Goal: Information Seeking & Learning: Learn about a topic

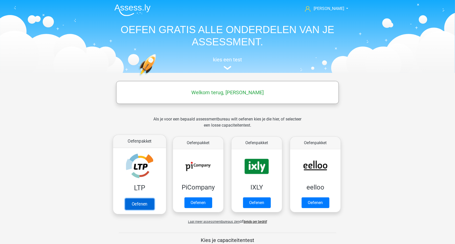
click at [148, 202] on link "Oefenen" at bounding box center [139, 203] width 29 height 11
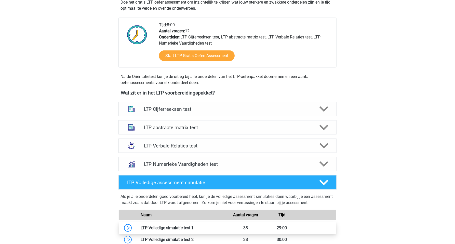
scroll to position [143, 0]
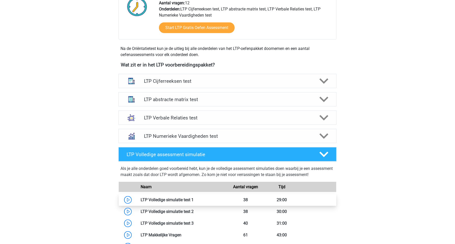
click at [193, 202] on link at bounding box center [193, 199] width 0 height 5
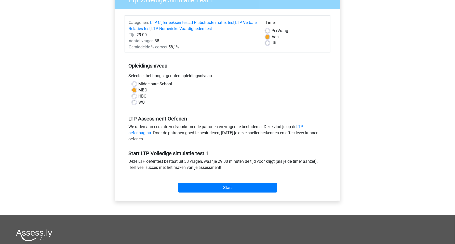
scroll to position [54, 0]
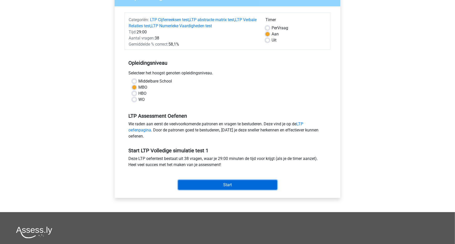
click at [218, 187] on input "Start" at bounding box center [227, 185] width 99 height 10
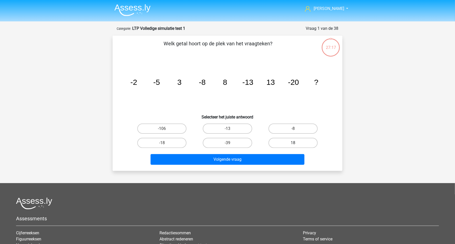
click at [283, 145] on label "18" at bounding box center [292, 143] width 49 height 10
click at [293, 145] on input "18" at bounding box center [294, 144] width 3 height 3
radio input "true"
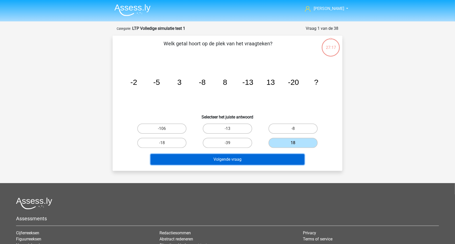
click at [275, 157] on button "Volgende vraag" at bounding box center [227, 159] width 154 height 11
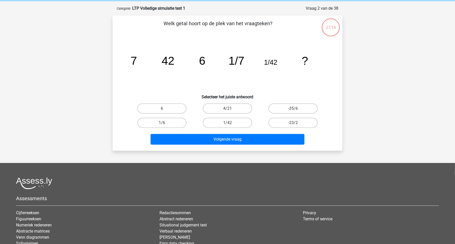
scroll to position [25, 0]
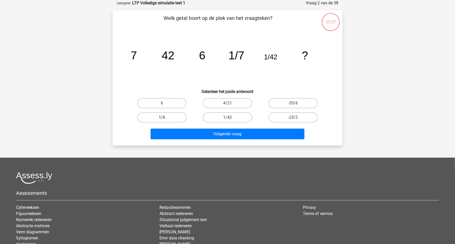
click at [170, 119] on label "1/6" at bounding box center [161, 117] width 49 height 10
click at [165, 119] on input "1/6" at bounding box center [163, 118] width 3 height 3
radio input "true"
click at [283, 103] on label "-35/6" at bounding box center [292, 103] width 49 height 10
click at [293, 103] on input "-35/6" at bounding box center [294, 104] width 3 height 3
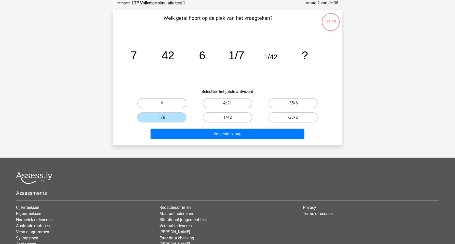
radio input "true"
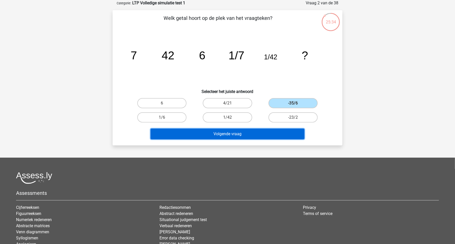
click at [257, 132] on button "Volgende vraag" at bounding box center [227, 134] width 154 height 11
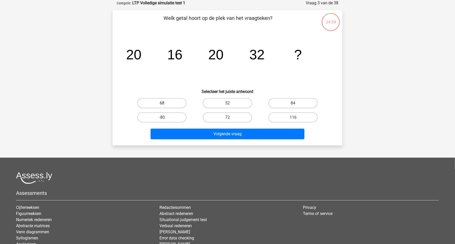
click at [180, 101] on label "68" at bounding box center [161, 103] width 49 height 10
click at [165, 103] on input "68" at bounding box center [163, 104] width 3 height 3
radio input "true"
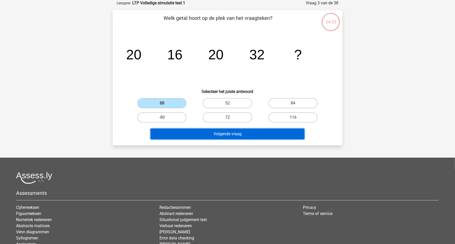
click at [224, 135] on button "Volgende vraag" at bounding box center [227, 134] width 154 height 11
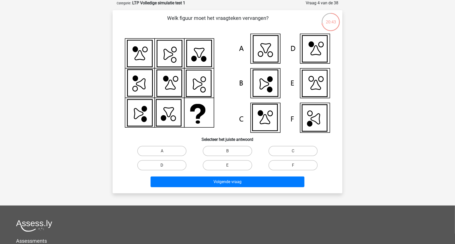
click at [182, 167] on label "D" at bounding box center [161, 165] width 49 height 10
click at [165, 167] on input "D" at bounding box center [163, 166] width 3 height 3
radio input "true"
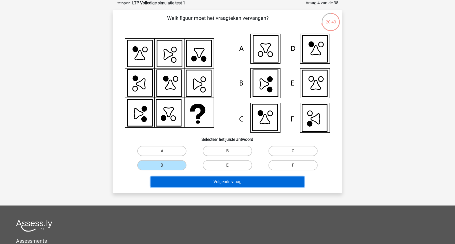
click at [204, 184] on button "Volgende vraag" at bounding box center [227, 181] width 154 height 11
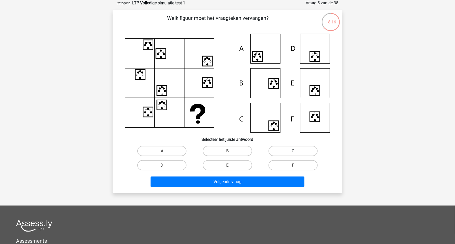
click at [271, 150] on label "C" at bounding box center [292, 151] width 49 height 10
click at [293, 151] on input "C" at bounding box center [294, 152] width 3 height 3
radio input "true"
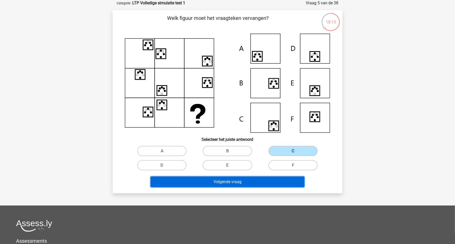
click at [235, 180] on button "Volgende vraag" at bounding box center [227, 181] width 154 height 11
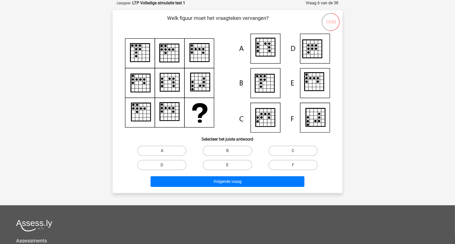
click at [235, 163] on label "E" at bounding box center [227, 165] width 49 height 10
click at [231, 165] on input "E" at bounding box center [228, 166] width 3 height 3
radio input "true"
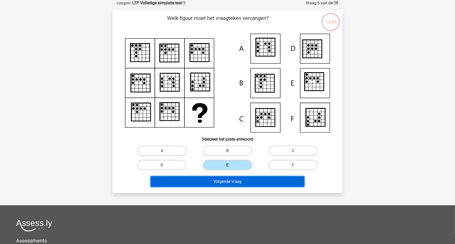
click at [245, 181] on button "Volgende vraag" at bounding box center [227, 181] width 154 height 11
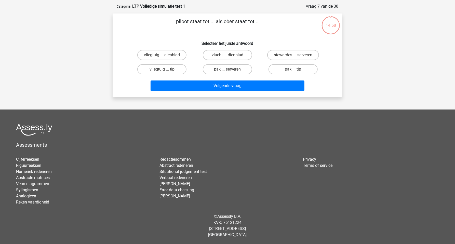
scroll to position [22, 0]
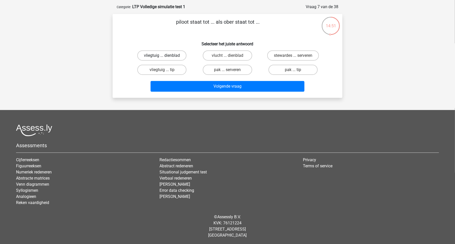
click at [174, 55] on label "vliegtuig ... dienblad" at bounding box center [161, 55] width 49 height 10
click at [165, 55] on input "vliegtuig ... dienblad" at bounding box center [163, 56] width 3 height 3
radio input "true"
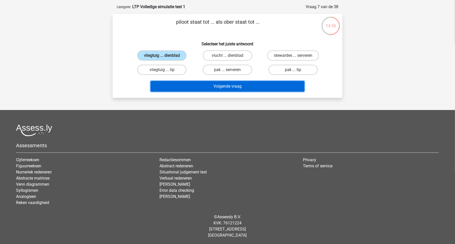
click at [207, 84] on button "Volgende vraag" at bounding box center [227, 86] width 154 height 11
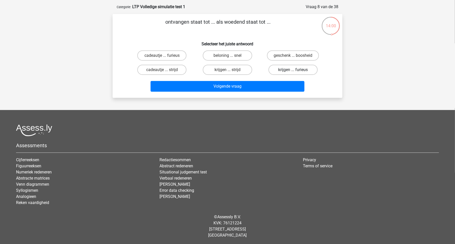
click at [284, 71] on label "krijgen ... furieus" at bounding box center [292, 70] width 49 height 10
click at [293, 71] on input "krijgen ... furieus" at bounding box center [294, 71] width 3 height 3
radio input "true"
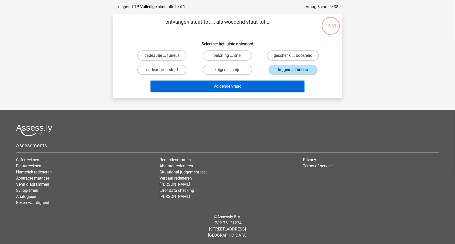
click at [262, 84] on button "Volgende vraag" at bounding box center [227, 86] width 154 height 11
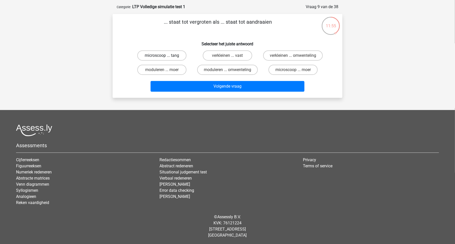
click at [171, 55] on label "microscoop ... tang" at bounding box center [161, 55] width 49 height 10
click at [165, 55] on input "microscoop ... tang" at bounding box center [163, 56] width 3 height 3
radio input "true"
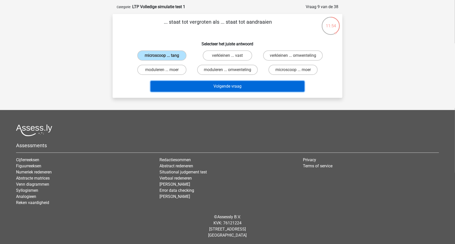
click at [202, 88] on button "Volgende vraag" at bounding box center [227, 86] width 154 height 11
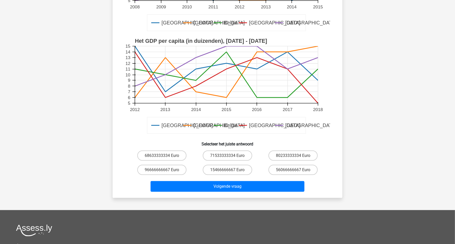
scroll to position [133, 0]
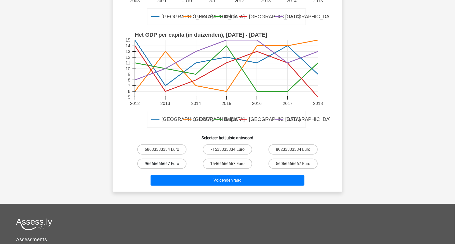
click at [171, 165] on label "96666666667 Euro" at bounding box center [161, 164] width 49 height 10
click at [165, 165] on input "96666666667 Euro" at bounding box center [163, 165] width 3 height 3
radio input "true"
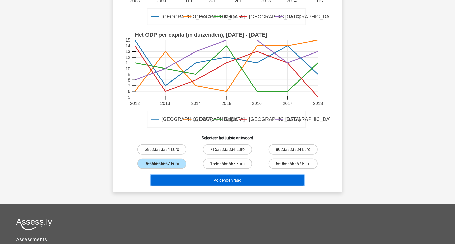
click at [208, 180] on button "Volgende vraag" at bounding box center [227, 180] width 154 height 11
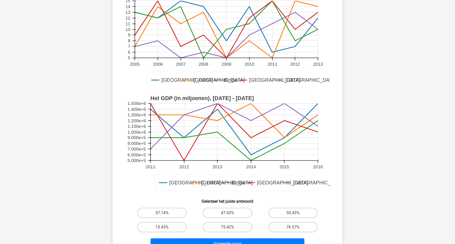
scroll to position [72, 0]
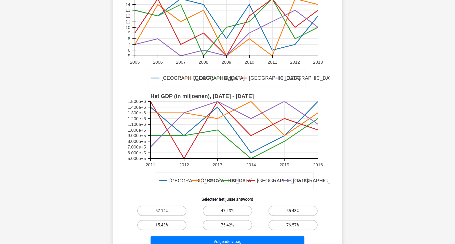
click at [283, 209] on label "55.43%" at bounding box center [292, 211] width 49 height 10
click at [293, 211] on input "55.43%" at bounding box center [294, 212] width 3 height 3
radio input "true"
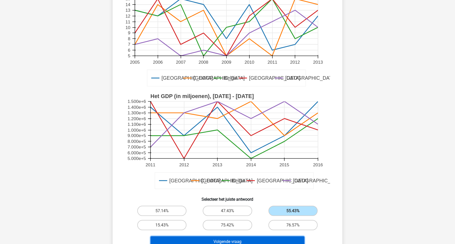
click at [232, 240] on button "Volgende vraag" at bounding box center [227, 241] width 154 height 11
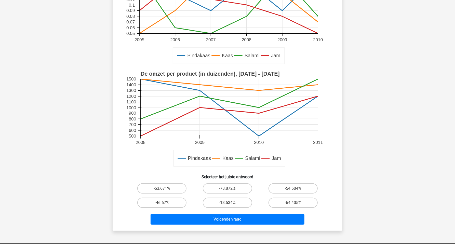
scroll to position [97, 0]
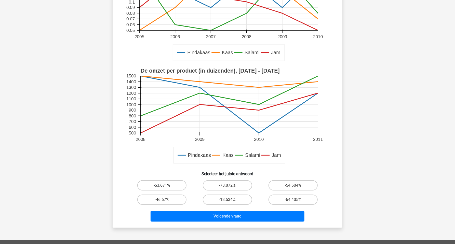
click at [168, 185] on label "-53.671%" at bounding box center [161, 185] width 49 height 10
click at [165, 185] on input "-53.671%" at bounding box center [163, 186] width 3 height 3
radio input "true"
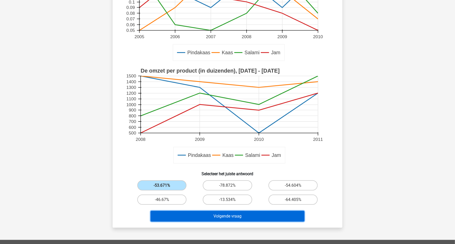
click at [214, 215] on button "Volgende vraag" at bounding box center [227, 216] width 154 height 11
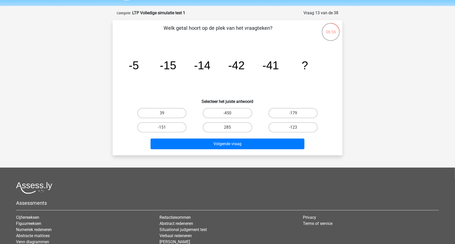
scroll to position [7, 0]
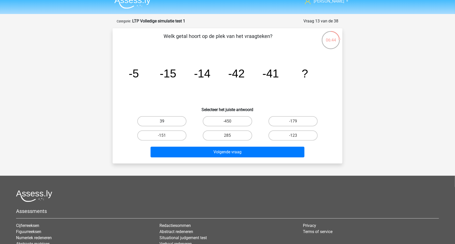
click at [179, 120] on label "39" at bounding box center [161, 121] width 49 height 10
click at [165, 121] on input "39" at bounding box center [163, 122] width 3 height 3
radio input "true"
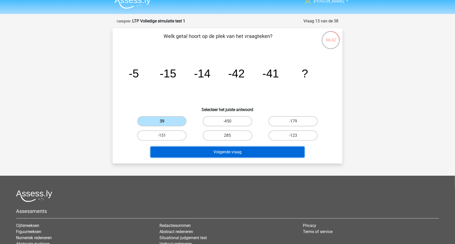
click at [212, 147] on button "Volgende vraag" at bounding box center [227, 152] width 154 height 11
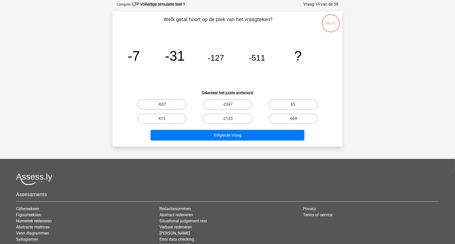
scroll to position [25, 0]
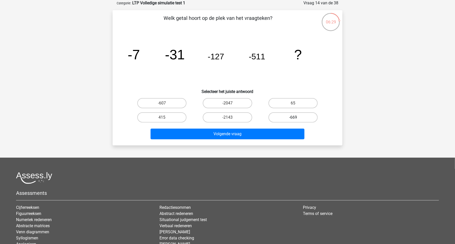
click at [294, 117] on label "-669" at bounding box center [292, 117] width 49 height 10
click at [294, 117] on input "-669" at bounding box center [294, 118] width 3 height 3
radio input "true"
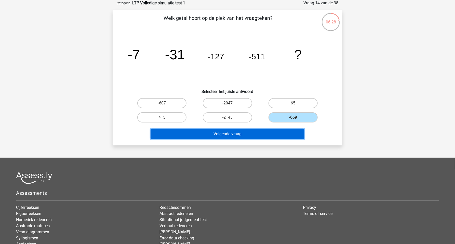
click at [278, 131] on button "Volgende vraag" at bounding box center [227, 134] width 154 height 11
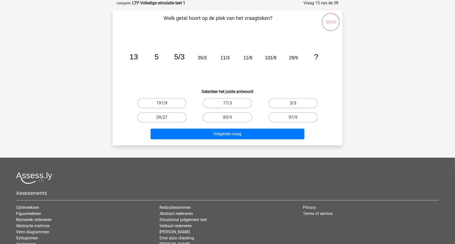
click at [167, 118] on label "29/27" at bounding box center [161, 117] width 49 height 10
click at [165, 118] on input "29/27" at bounding box center [163, 118] width 3 height 3
radio input "true"
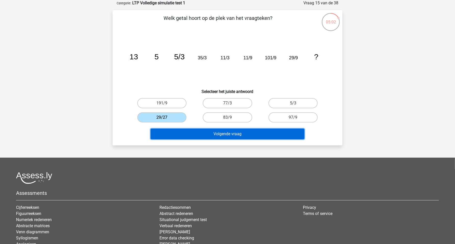
click at [172, 132] on button "Volgende vraag" at bounding box center [227, 134] width 154 height 11
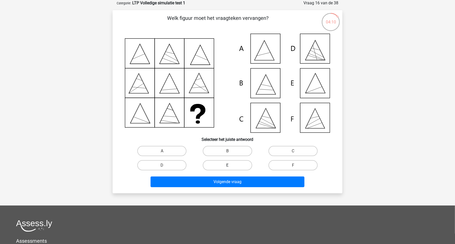
click at [232, 165] on label "E" at bounding box center [227, 165] width 49 height 10
click at [231, 165] on input "E" at bounding box center [228, 166] width 3 height 3
radio input "true"
click at [313, 82] on icon at bounding box center [227, 83] width 205 height 99
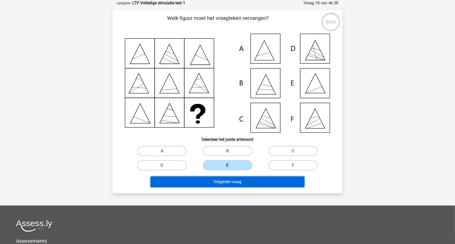
click at [234, 180] on button "Volgende vraag" at bounding box center [227, 181] width 154 height 11
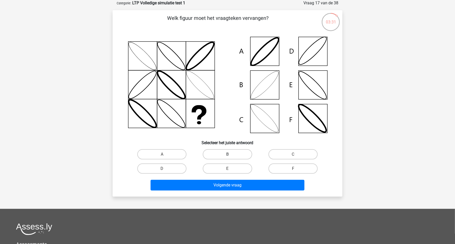
click at [216, 155] on label "B" at bounding box center [227, 154] width 49 height 10
click at [227, 155] on input "B" at bounding box center [228, 155] width 3 height 3
radio input "true"
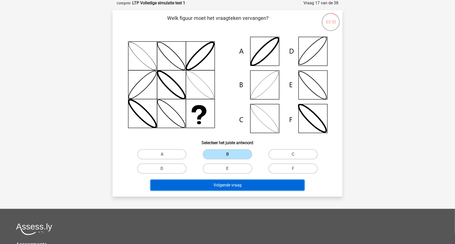
click at [211, 181] on button "Volgende vraag" at bounding box center [227, 185] width 154 height 11
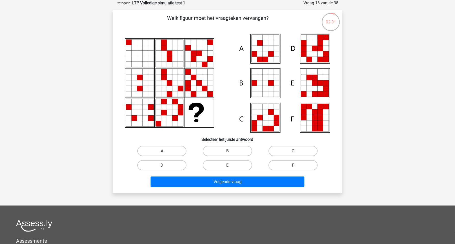
drag, startPoint x: 182, startPoint y: 164, endPoint x: 191, endPoint y: 172, distance: 12.3
click at [182, 164] on label "D" at bounding box center [161, 165] width 49 height 10
click at [165, 165] on input "D" at bounding box center [163, 166] width 3 height 3
radio input "true"
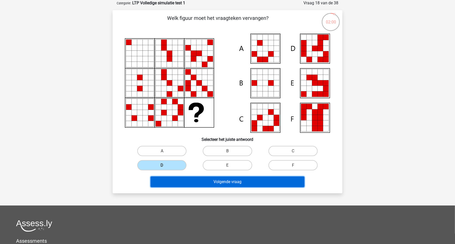
click at [207, 183] on button "Volgende vraag" at bounding box center [227, 181] width 154 height 11
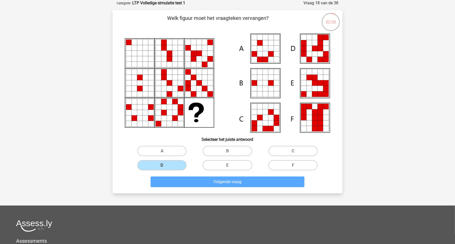
scroll to position [22, 0]
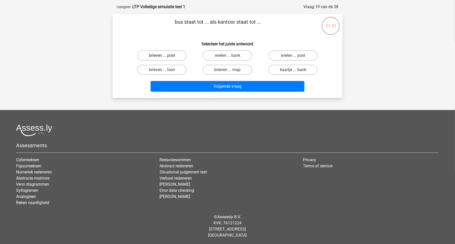
click at [174, 57] on label "brieven ... post" at bounding box center [161, 55] width 49 height 10
click at [165, 57] on input "brieven ... post" at bounding box center [163, 56] width 3 height 3
radio input "true"
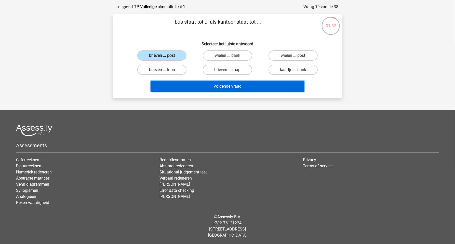
click at [197, 82] on button "Volgende vraag" at bounding box center [227, 86] width 154 height 11
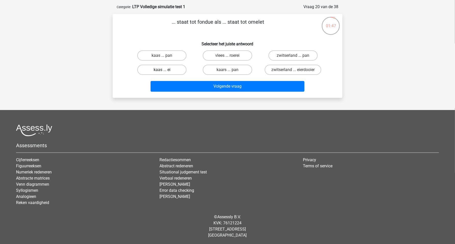
click at [171, 69] on label "kaas ... ei" at bounding box center [161, 70] width 49 height 10
click at [165, 70] on input "kaas ... ei" at bounding box center [163, 71] width 3 height 3
radio input "true"
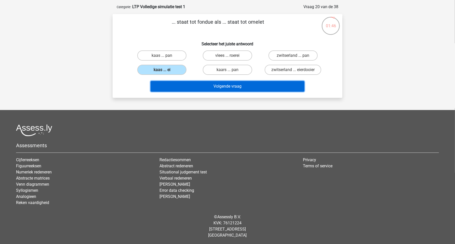
click at [205, 86] on button "Volgende vraag" at bounding box center [227, 86] width 154 height 11
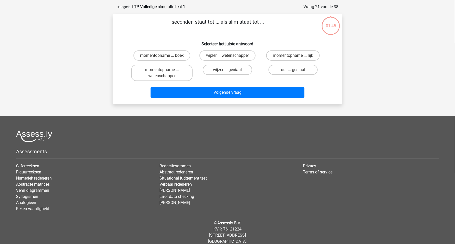
scroll to position [25, 0]
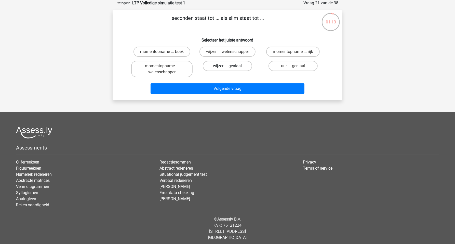
click at [232, 67] on label "wijzer ... geniaal" at bounding box center [227, 66] width 49 height 10
click at [231, 67] on input "wijzer ... geniaal" at bounding box center [228, 67] width 3 height 3
radio input "true"
click at [281, 65] on label "uur ... geniaal" at bounding box center [292, 66] width 49 height 10
click at [293, 66] on input "uur ... geniaal" at bounding box center [294, 67] width 3 height 3
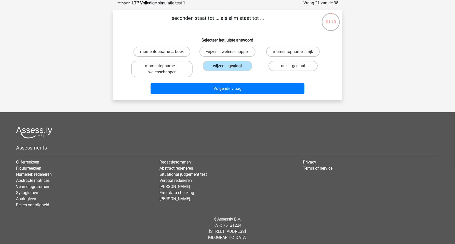
radio input "true"
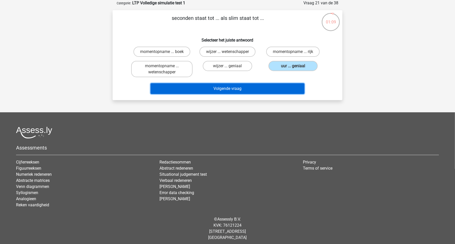
click at [264, 88] on button "Volgende vraag" at bounding box center [227, 88] width 154 height 11
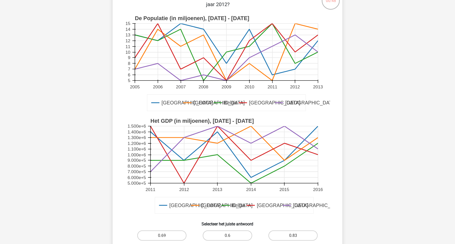
scroll to position [79, 0]
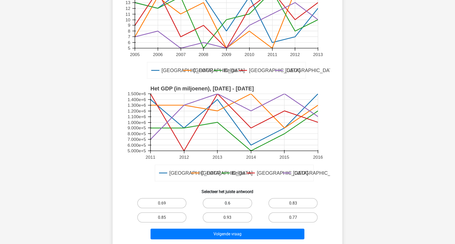
click at [207, 202] on label "0.6" at bounding box center [227, 203] width 49 height 10
click at [227, 203] on input "0.6" at bounding box center [228, 204] width 3 height 3
radio input "true"
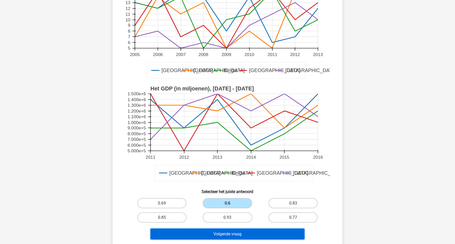
click at [217, 234] on button "Volgende vraag" at bounding box center [227, 234] width 154 height 11
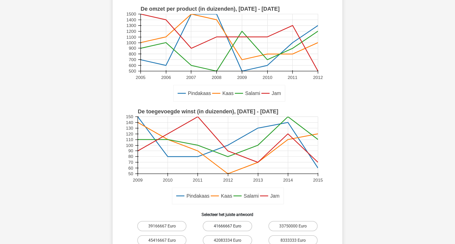
click at [240, 225] on label "41666667 Euro" at bounding box center [227, 226] width 49 height 10
click at [231, 226] on input "41666667 Euro" at bounding box center [228, 227] width 3 height 3
radio input "true"
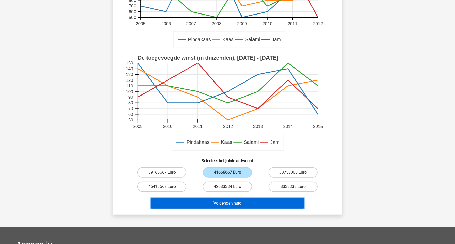
click at [241, 204] on button "Volgende vraag" at bounding box center [227, 203] width 154 height 11
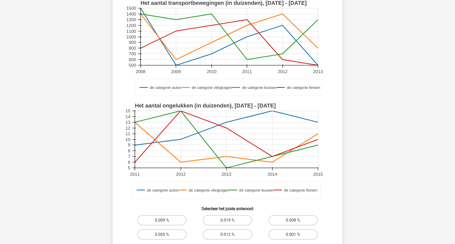
scroll to position [97, 0]
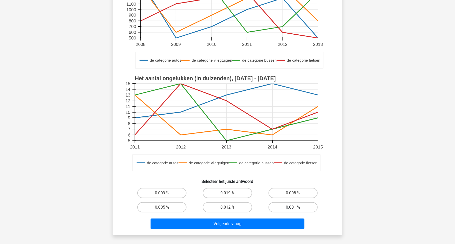
click at [278, 209] on label "0.001 %" at bounding box center [292, 207] width 49 height 10
click at [293, 209] on input "0.001 %" at bounding box center [294, 208] width 3 height 3
radio input "true"
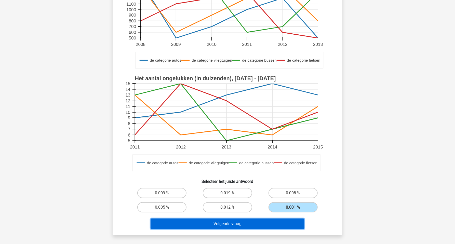
click at [272, 220] on button "Volgende vraag" at bounding box center [227, 223] width 154 height 11
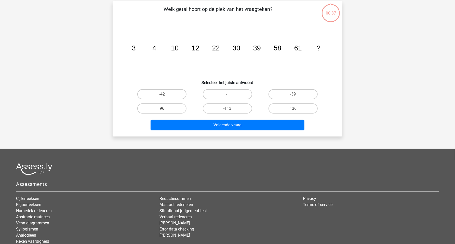
scroll to position [25, 0]
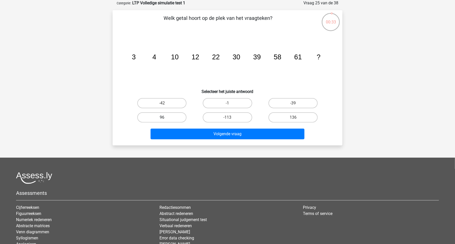
click at [176, 118] on label "96" at bounding box center [161, 117] width 49 height 10
click at [165, 118] on input "96" at bounding box center [163, 118] width 3 height 3
radio input "true"
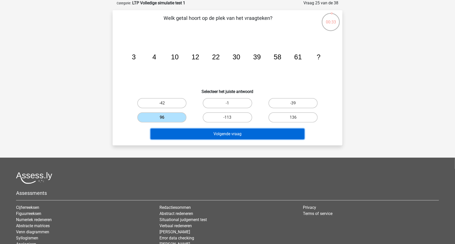
click at [196, 136] on button "Volgende vraag" at bounding box center [227, 134] width 154 height 11
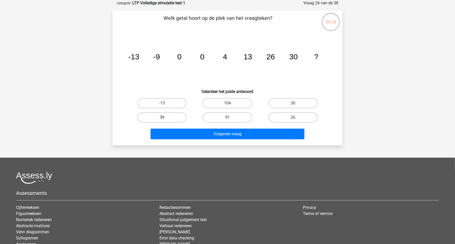
click at [177, 119] on label "39" at bounding box center [161, 117] width 49 height 10
click at [165, 119] on input "39" at bounding box center [163, 118] width 3 height 3
radio input "true"
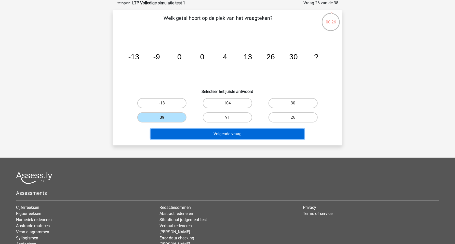
click at [196, 136] on button "Volgende vraag" at bounding box center [227, 134] width 154 height 11
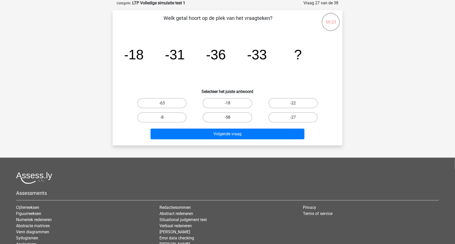
click at [212, 117] on label "-58" at bounding box center [227, 117] width 49 height 10
click at [227, 117] on input "-58" at bounding box center [228, 118] width 3 height 3
radio input "true"
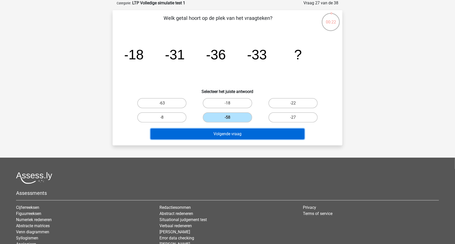
click at [208, 135] on button "Volgende vraag" at bounding box center [227, 134] width 154 height 11
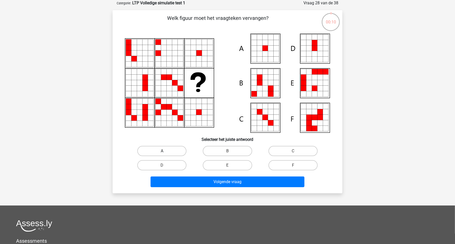
drag, startPoint x: 177, startPoint y: 152, endPoint x: 185, endPoint y: 160, distance: 11.2
click at [177, 152] on label "A" at bounding box center [161, 151] width 49 height 10
click at [165, 152] on input "A" at bounding box center [163, 152] width 3 height 3
radio input "true"
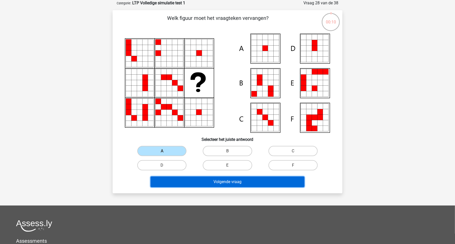
click at [199, 180] on button "Volgende vraag" at bounding box center [227, 181] width 154 height 11
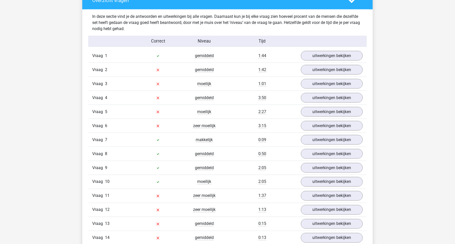
scroll to position [394, 0]
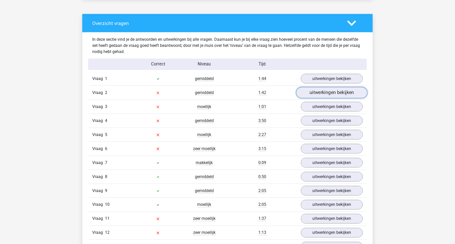
click at [313, 93] on link "uitwerkingen bekijken" at bounding box center [331, 92] width 71 height 11
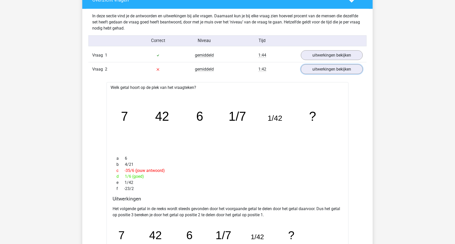
scroll to position [412, 0]
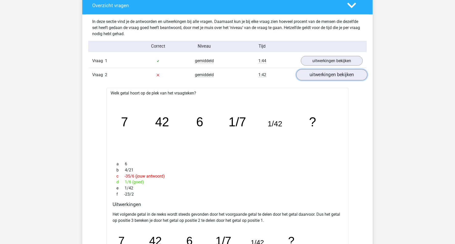
click at [320, 75] on link "uitwerkingen bekijken" at bounding box center [331, 74] width 71 height 11
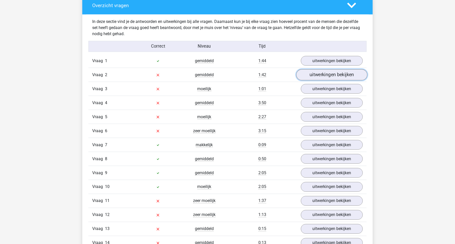
click at [319, 77] on link "uitwerkingen bekijken" at bounding box center [331, 74] width 71 height 11
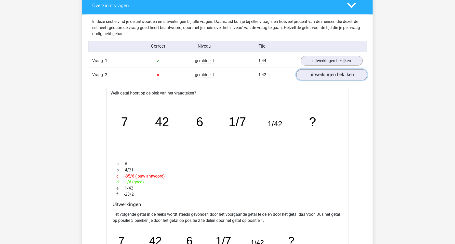
click at [327, 77] on link "uitwerkingen bekijken" at bounding box center [331, 74] width 71 height 11
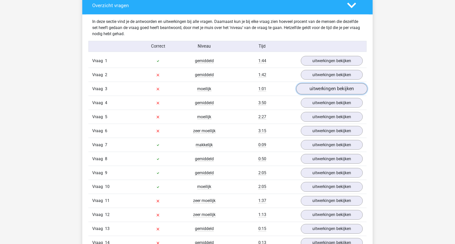
click at [315, 90] on link "uitwerkingen bekijken" at bounding box center [331, 88] width 71 height 11
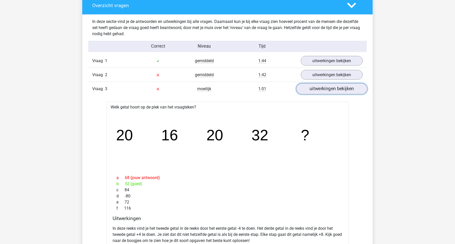
click at [325, 88] on link "uitwerkingen bekijken" at bounding box center [331, 88] width 71 height 11
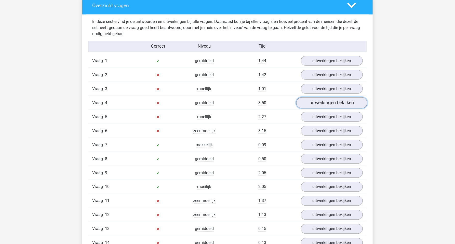
click at [311, 105] on link "uitwerkingen bekijken" at bounding box center [331, 102] width 71 height 11
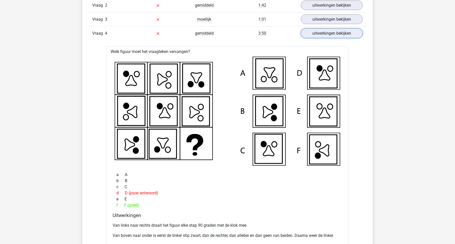
scroll to position [466, 0]
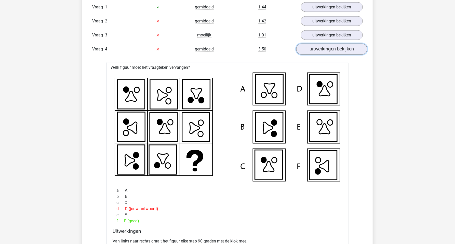
click at [314, 51] on link "uitwerkingen bekijken" at bounding box center [331, 49] width 71 height 11
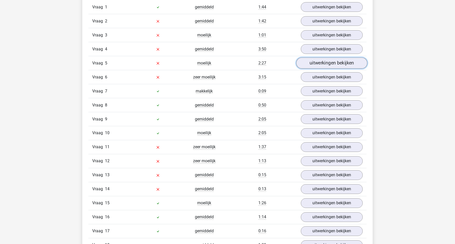
click at [312, 62] on link "uitwerkingen bekijken" at bounding box center [331, 63] width 71 height 11
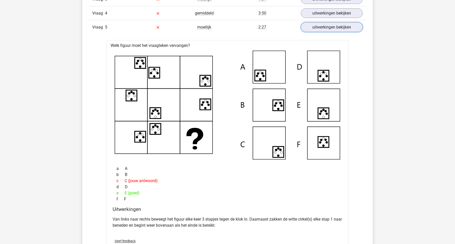
scroll to position [520, 0]
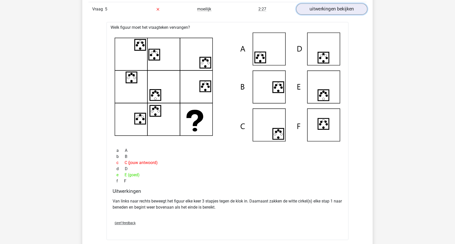
click at [315, 12] on link "uitwerkingen bekijken" at bounding box center [331, 9] width 71 height 11
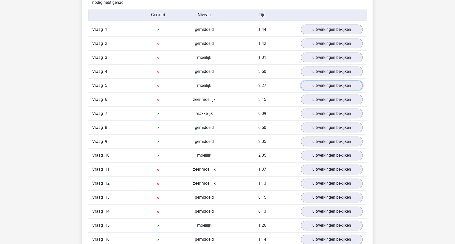
scroll to position [430, 0]
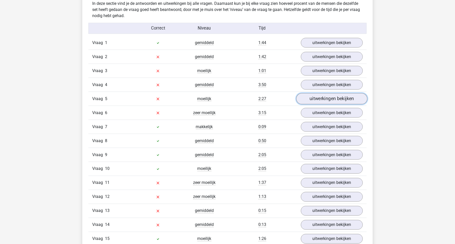
click at [315, 97] on link "uitwerkingen bekijken" at bounding box center [331, 98] width 71 height 11
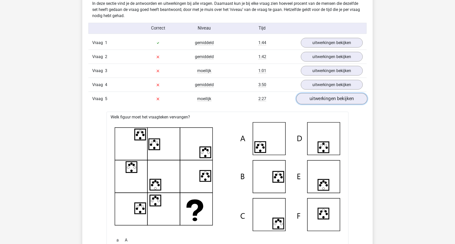
click at [315, 98] on link "uitwerkingen bekijken" at bounding box center [331, 98] width 71 height 11
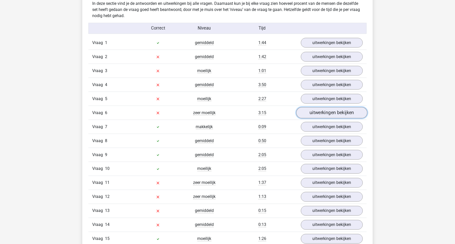
click at [315, 111] on link "uitwerkingen bekijken" at bounding box center [331, 112] width 71 height 11
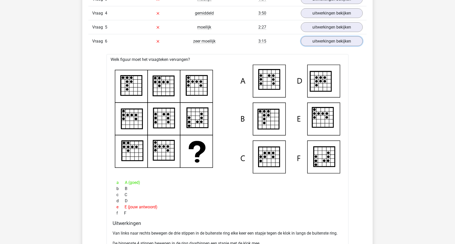
scroll to position [520, 0]
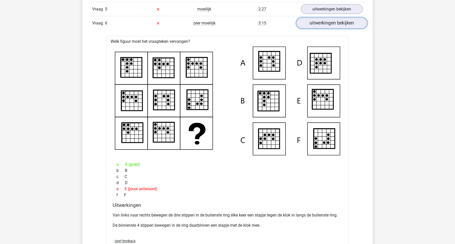
click at [335, 24] on link "uitwerkingen bekijken" at bounding box center [331, 23] width 71 height 11
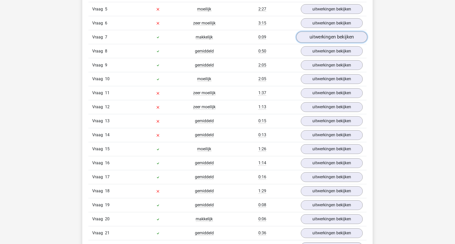
click at [327, 37] on link "uitwerkingen bekijken" at bounding box center [331, 37] width 71 height 11
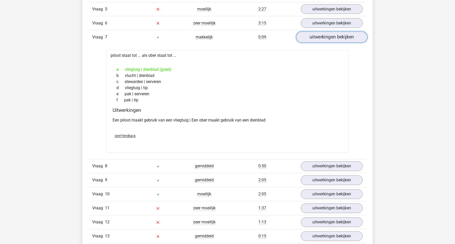
click at [326, 38] on link "uitwerkingen bekijken" at bounding box center [331, 37] width 71 height 11
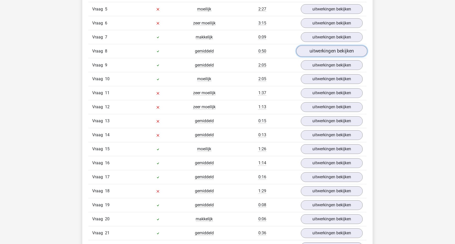
click at [324, 52] on link "uitwerkingen bekijken" at bounding box center [331, 51] width 71 height 11
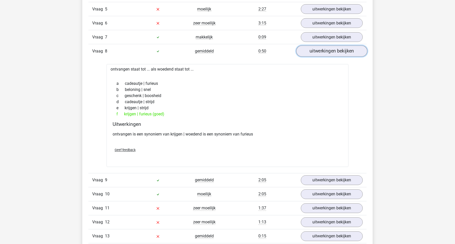
click at [323, 52] on link "uitwerkingen bekijken" at bounding box center [331, 51] width 71 height 11
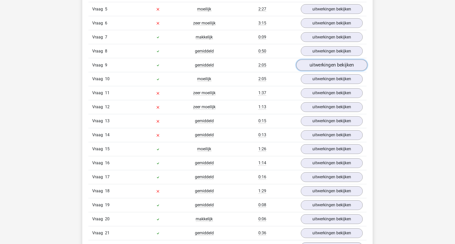
click at [325, 65] on link "uitwerkingen bekijken" at bounding box center [331, 65] width 71 height 11
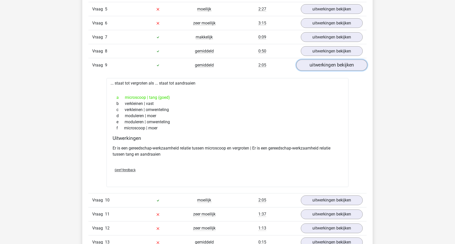
click at [325, 65] on link "uitwerkingen bekijken" at bounding box center [331, 65] width 71 height 11
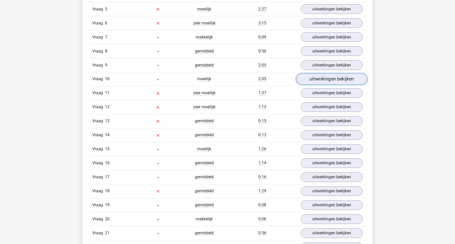
click at [324, 79] on link "uitwerkingen bekijken" at bounding box center [331, 79] width 71 height 11
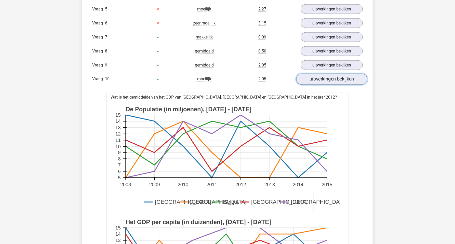
click at [323, 80] on link "uitwerkingen bekijken" at bounding box center [331, 79] width 71 height 11
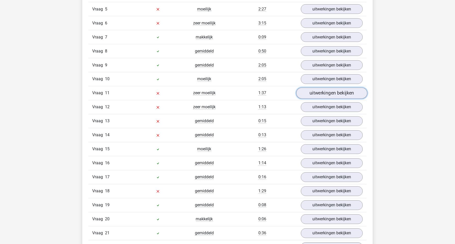
click at [325, 96] on link "uitwerkingen bekijken" at bounding box center [331, 93] width 71 height 11
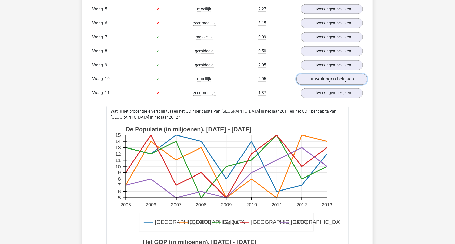
click at [320, 80] on link "uitwerkingen bekijken" at bounding box center [331, 79] width 71 height 11
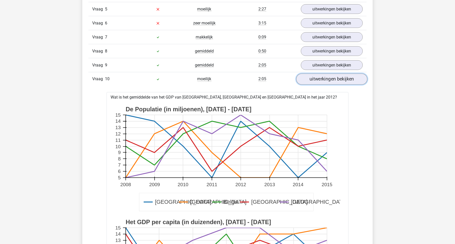
click at [319, 81] on link "uitwerkingen bekijken" at bounding box center [331, 79] width 71 height 11
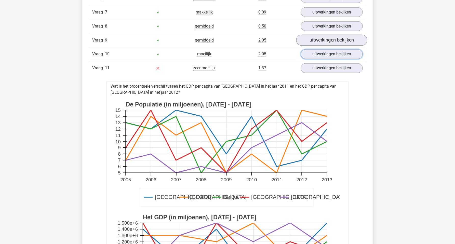
scroll to position [538, 0]
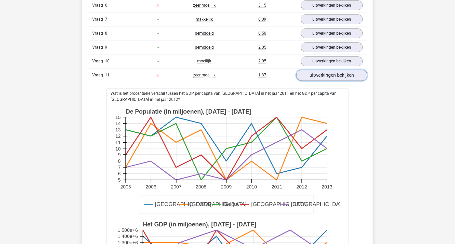
click at [322, 78] on link "uitwerkingen bekijken" at bounding box center [331, 75] width 71 height 11
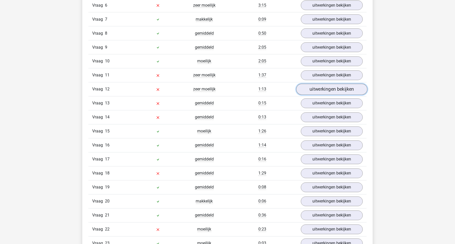
click at [326, 91] on link "uitwerkingen bekijken" at bounding box center [331, 89] width 71 height 11
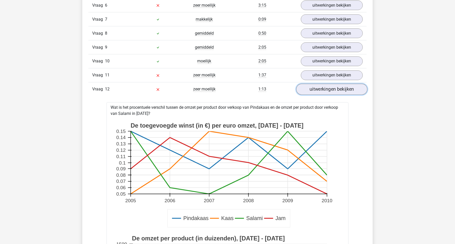
click at [328, 88] on link "uitwerkingen bekijken" at bounding box center [331, 89] width 71 height 11
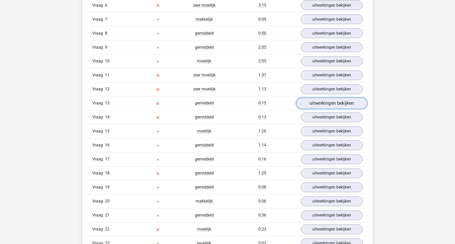
click at [327, 106] on link "uitwerkingen bekijken" at bounding box center [331, 103] width 71 height 11
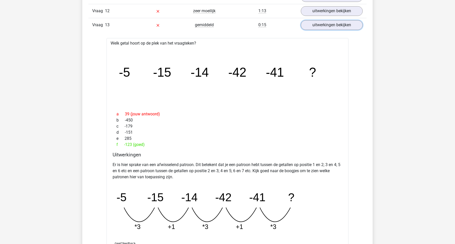
scroll to position [591, 0]
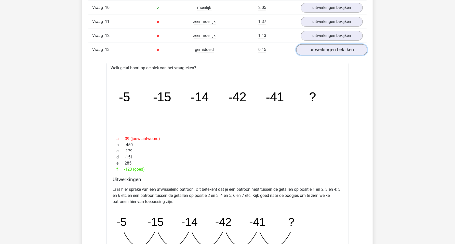
click at [316, 49] on link "uitwerkingen bekijken" at bounding box center [331, 49] width 71 height 11
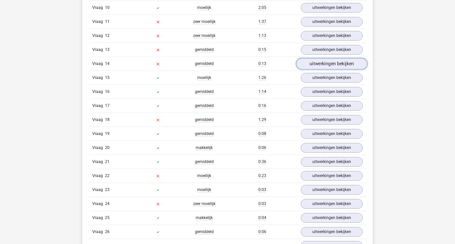
click at [320, 65] on link "uitwerkingen bekijken" at bounding box center [331, 63] width 71 height 11
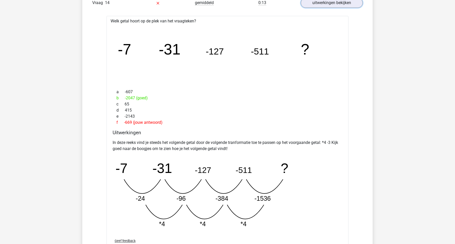
scroll to position [627, 0]
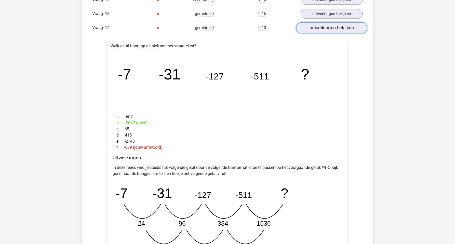
click at [321, 29] on link "uitwerkingen bekijken" at bounding box center [331, 27] width 71 height 11
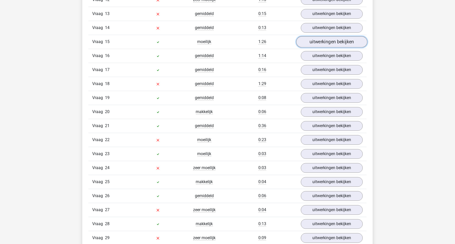
click at [318, 42] on link "uitwerkingen bekijken" at bounding box center [331, 41] width 71 height 11
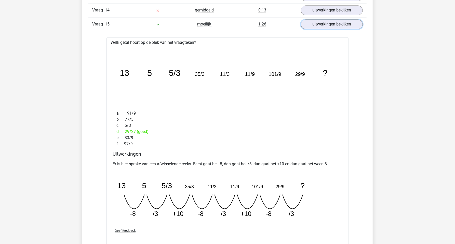
scroll to position [645, 0]
click at [315, 22] on link "uitwerkingen bekijken" at bounding box center [331, 23] width 71 height 11
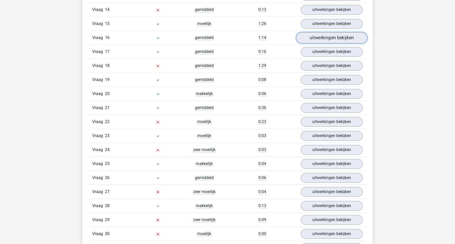
click at [313, 37] on link "uitwerkingen bekijken" at bounding box center [331, 37] width 71 height 11
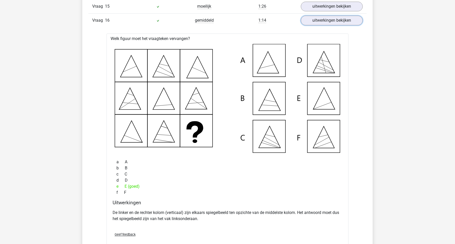
scroll to position [663, 0]
click at [324, 18] on link "uitwerkingen bekijken" at bounding box center [331, 19] width 71 height 11
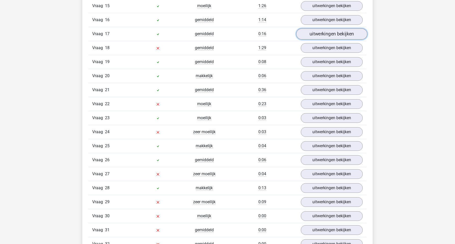
click at [321, 35] on link "uitwerkingen bekijken" at bounding box center [331, 33] width 71 height 11
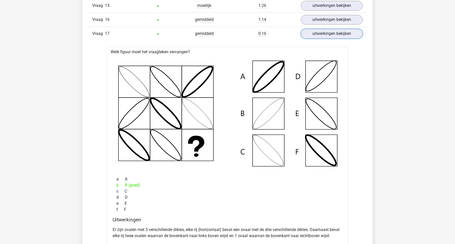
scroll to position [645, 0]
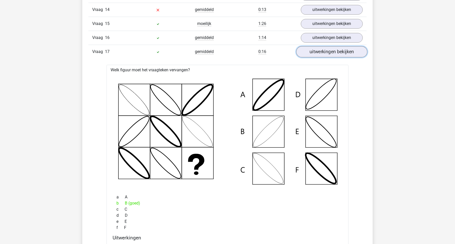
click at [309, 52] on link "uitwerkingen bekijken" at bounding box center [331, 51] width 71 height 11
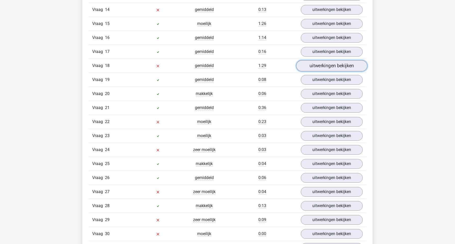
click at [313, 66] on link "uitwerkingen bekijken" at bounding box center [331, 65] width 71 height 11
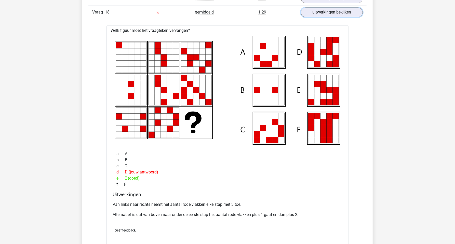
scroll to position [699, 0]
click at [347, 14] on link "uitwerkingen bekijken" at bounding box center [331, 11] width 71 height 11
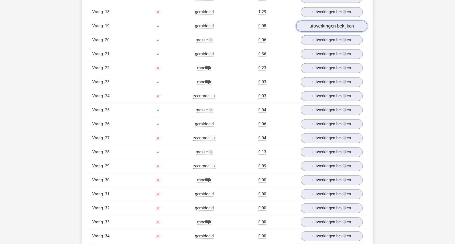
click at [317, 25] on link "uitwerkingen bekijken" at bounding box center [331, 25] width 71 height 11
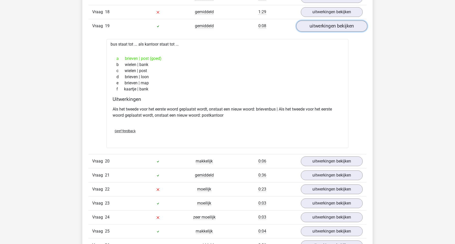
click at [333, 27] on link "uitwerkingen bekijken" at bounding box center [331, 25] width 71 height 11
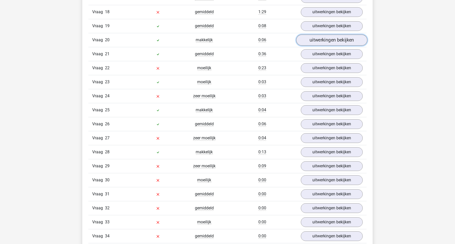
click at [331, 41] on link "uitwerkingen bekijken" at bounding box center [331, 39] width 71 height 11
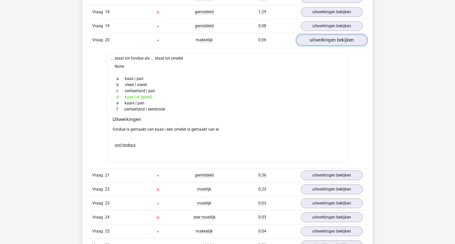
click at [330, 41] on link "uitwerkingen bekijken" at bounding box center [331, 39] width 71 height 11
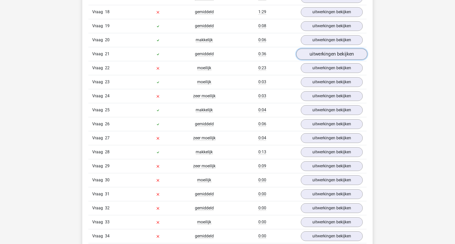
click at [330, 52] on link "uitwerkingen bekijken" at bounding box center [331, 53] width 71 height 11
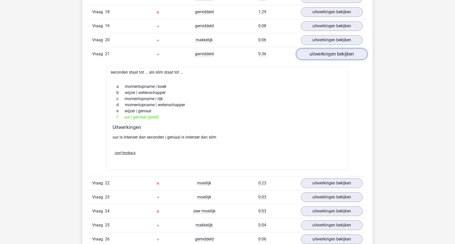
click at [322, 54] on link "uitwerkingen bekijken" at bounding box center [331, 53] width 71 height 11
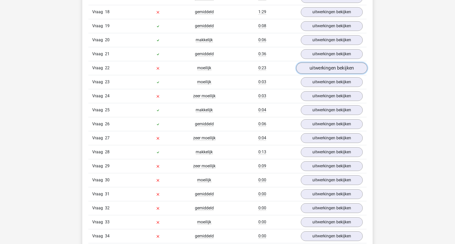
click at [320, 67] on link "uitwerkingen bekijken" at bounding box center [331, 67] width 71 height 11
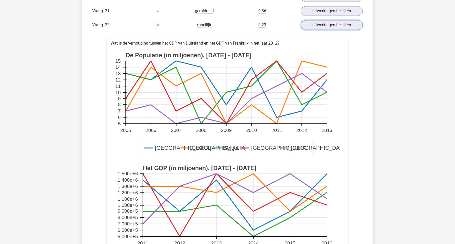
scroll to position [717, 0]
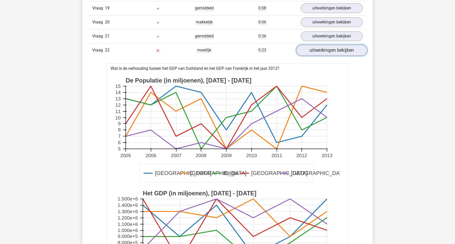
click at [335, 48] on link "uitwerkingen bekijken" at bounding box center [331, 50] width 71 height 11
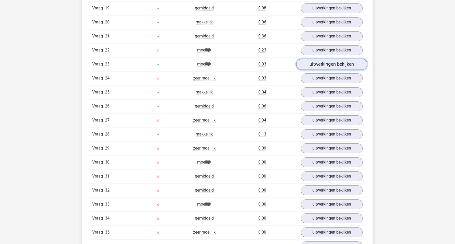
click at [335, 64] on link "uitwerkingen bekijken" at bounding box center [331, 64] width 71 height 11
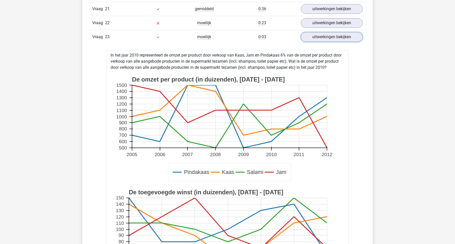
scroll to position [735, 0]
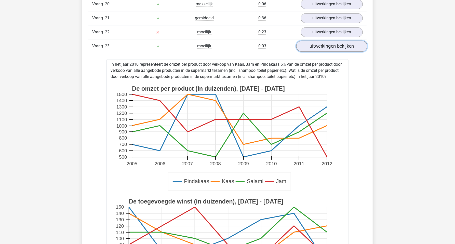
click at [346, 44] on link "uitwerkingen bekijken" at bounding box center [331, 45] width 71 height 11
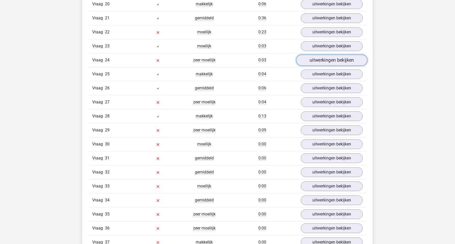
click at [311, 58] on link "uitwerkingen bekijken" at bounding box center [331, 59] width 71 height 11
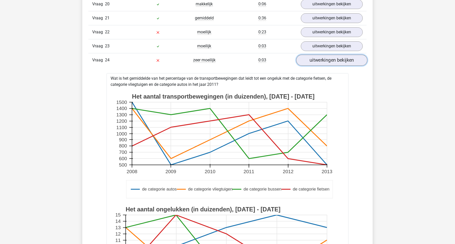
click at [312, 58] on link "uitwerkingen bekijken" at bounding box center [331, 59] width 71 height 11
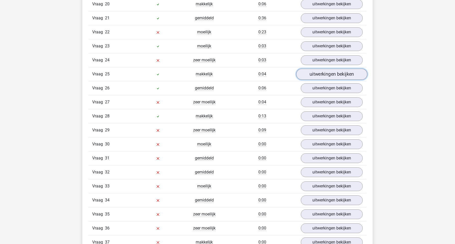
click at [317, 73] on link "uitwerkingen bekijken" at bounding box center [331, 73] width 71 height 11
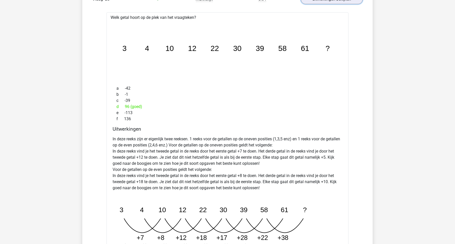
scroll to position [771, 0]
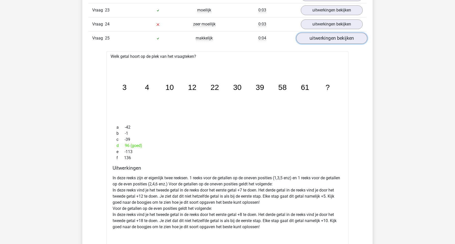
click at [334, 39] on link "uitwerkingen bekijken" at bounding box center [331, 38] width 71 height 11
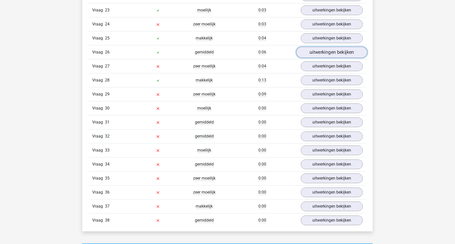
click at [326, 53] on link "uitwerkingen bekijken" at bounding box center [331, 52] width 71 height 11
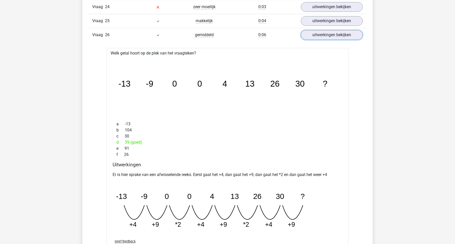
scroll to position [788, 0]
click at [316, 36] on link "uitwerkingen bekijken" at bounding box center [331, 34] width 71 height 11
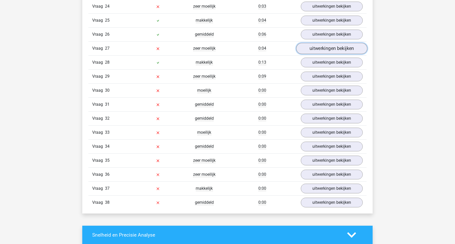
click at [308, 50] on link "uitwerkingen bekijken" at bounding box center [331, 48] width 71 height 11
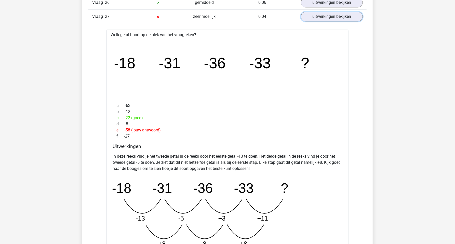
scroll to position [807, 0]
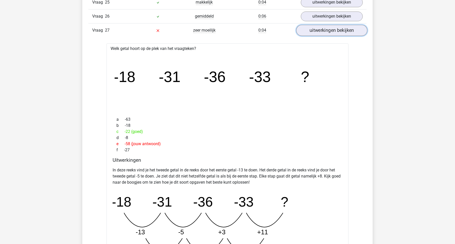
click at [315, 30] on link "uitwerkingen bekijken" at bounding box center [331, 30] width 71 height 11
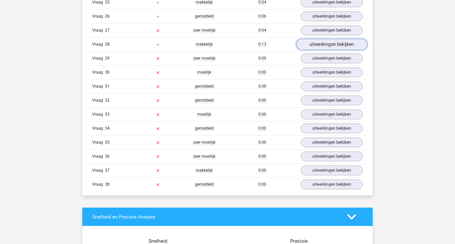
click at [311, 42] on link "uitwerkingen bekijken" at bounding box center [331, 44] width 71 height 11
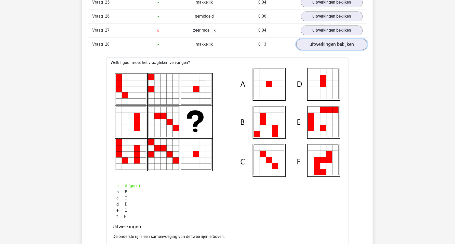
click at [325, 47] on link "uitwerkingen bekijken" at bounding box center [331, 44] width 71 height 11
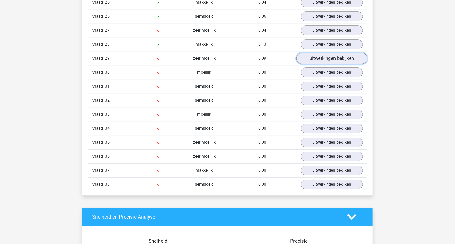
click at [317, 60] on link "uitwerkingen bekijken" at bounding box center [331, 58] width 71 height 11
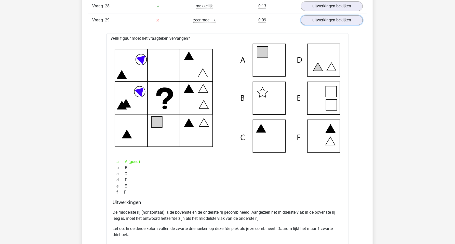
scroll to position [824, 0]
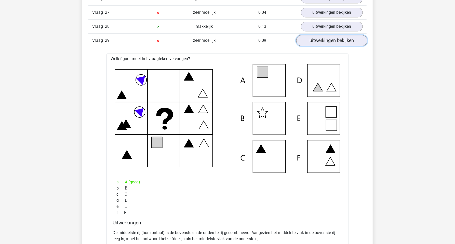
click at [315, 39] on link "uitwerkingen bekijken" at bounding box center [331, 40] width 71 height 11
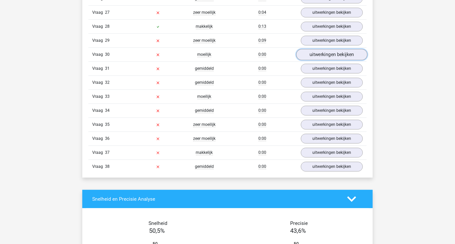
click at [309, 55] on link "uitwerkingen bekijken" at bounding box center [331, 54] width 71 height 11
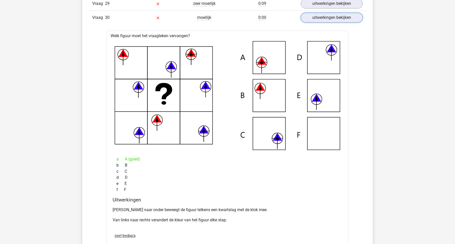
scroll to position [842, 0]
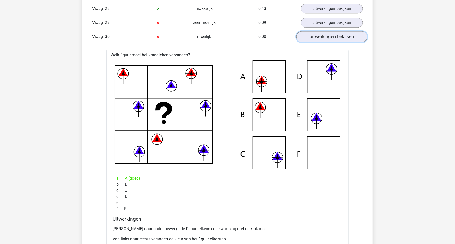
click at [332, 38] on link "uitwerkingen bekijken" at bounding box center [331, 36] width 71 height 11
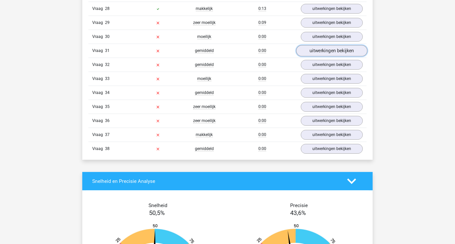
click at [329, 49] on link "uitwerkingen bekijken" at bounding box center [331, 50] width 71 height 11
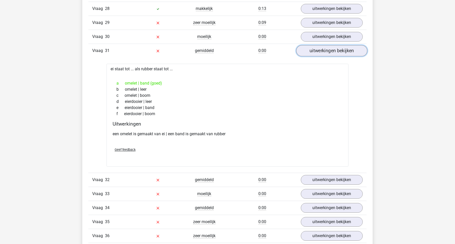
click at [326, 49] on link "uitwerkingen bekijken" at bounding box center [331, 50] width 71 height 11
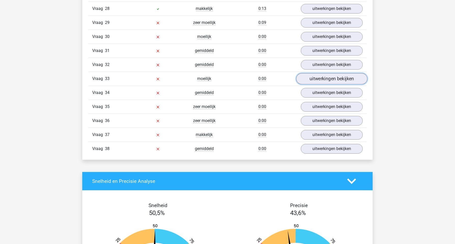
click at [320, 78] on link "uitwerkingen bekijken" at bounding box center [331, 78] width 71 height 11
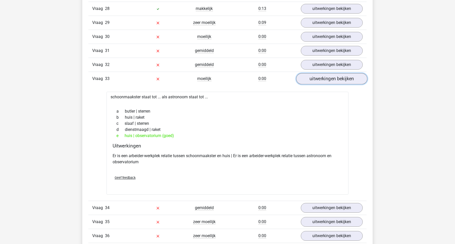
click at [313, 78] on link "uitwerkingen bekijken" at bounding box center [331, 78] width 71 height 11
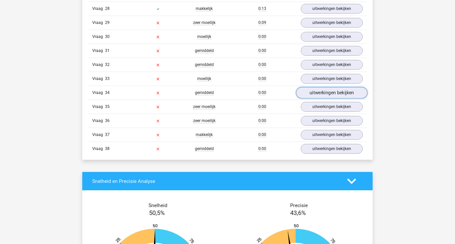
click at [316, 92] on link "uitwerkingen bekijken" at bounding box center [331, 92] width 71 height 11
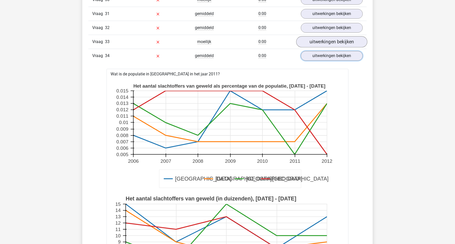
scroll to position [860, 0]
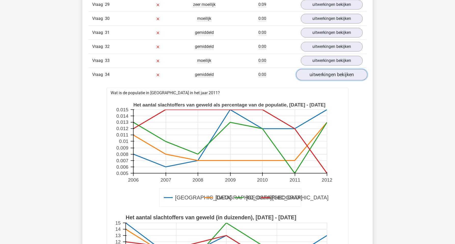
click at [322, 75] on link "uitwerkingen bekijken" at bounding box center [331, 74] width 71 height 11
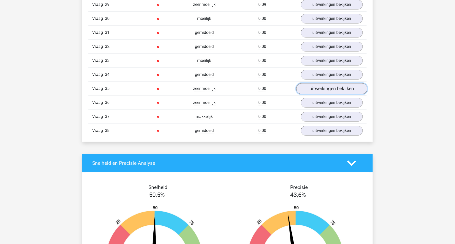
click at [327, 86] on link "uitwerkingen bekijken" at bounding box center [331, 88] width 71 height 11
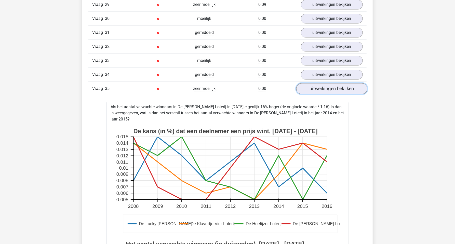
click at [313, 84] on link "uitwerkingen bekijken" at bounding box center [331, 88] width 71 height 11
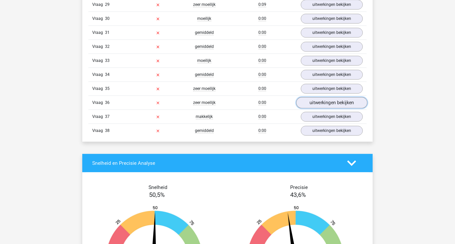
click at [315, 102] on link "uitwerkingen bekijken" at bounding box center [331, 102] width 71 height 11
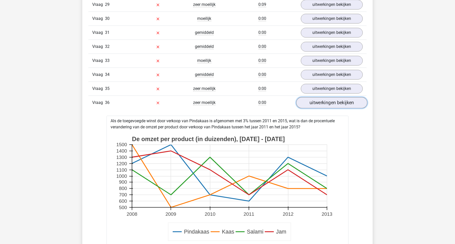
click at [315, 102] on link "uitwerkingen bekijken" at bounding box center [331, 102] width 71 height 11
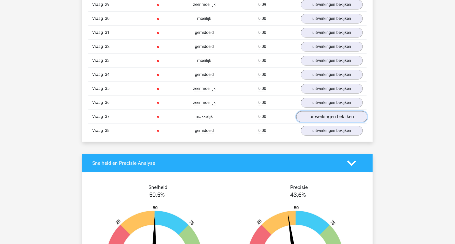
click at [319, 113] on link "uitwerkingen bekijken" at bounding box center [331, 116] width 71 height 11
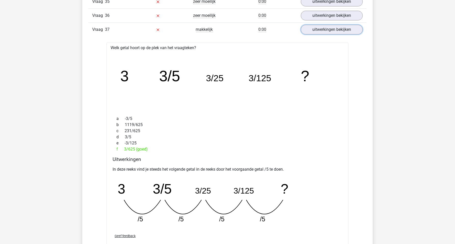
scroll to position [968, 0]
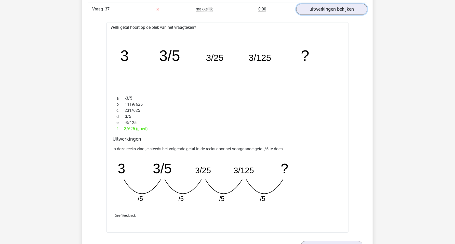
click at [329, 11] on link "uitwerkingen bekijken" at bounding box center [331, 9] width 71 height 11
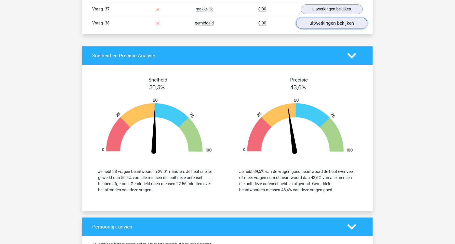
click at [328, 21] on link "uitwerkingen bekijken" at bounding box center [331, 23] width 71 height 11
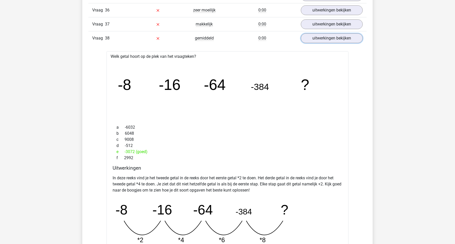
scroll to position [950, 0]
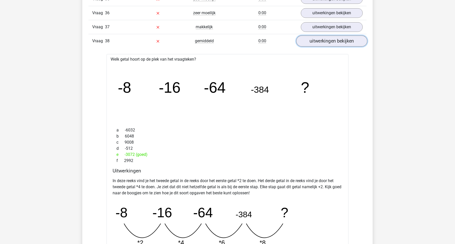
click at [326, 41] on link "uitwerkingen bekijken" at bounding box center [331, 40] width 71 height 11
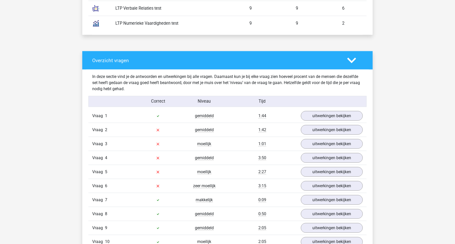
scroll to position [305, 0]
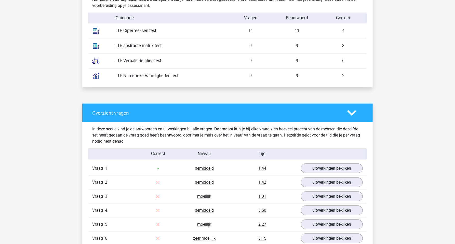
click at [351, 111] on icon at bounding box center [351, 112] width 9 height 9
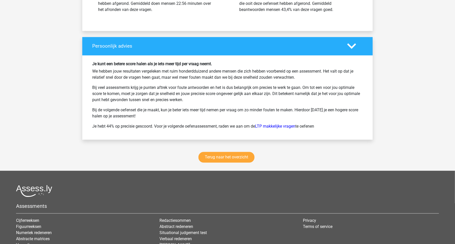
scroll to position [573, 0]
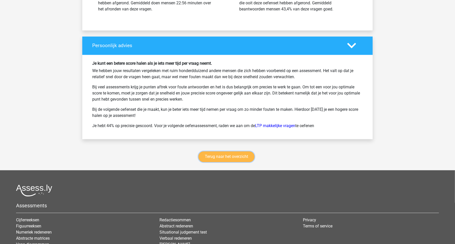
click at [215, 158] on link "Terug naar het overzicht" at bounding box center [226, 156] width 56 height 11
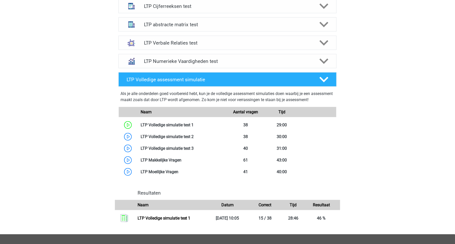
scroll to position [233, 0]
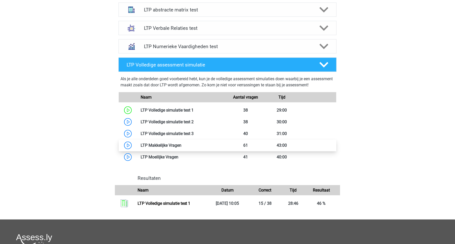
click at [181, 145] on link at bounding box center [181, 145] width 0 height 5
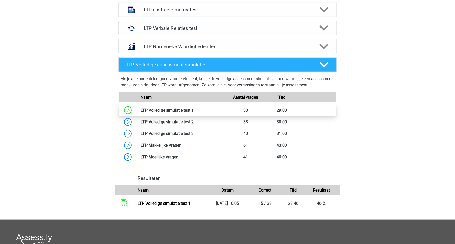
click at [193, 111] on link at bounding box center [193, 110] width 0 height 5
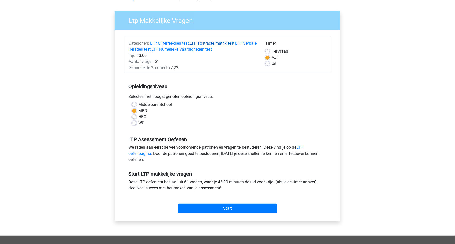
scroll to position [36, 0]
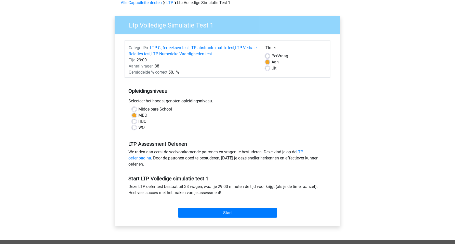
scroll to position [54, 0]
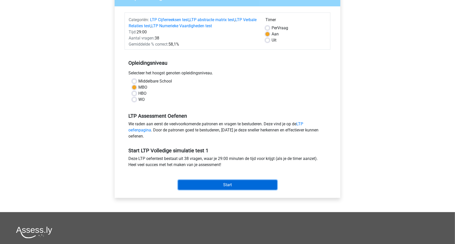
click at [223, 184] on input "Start" at bounding box center [227, 185] width 99 height 10
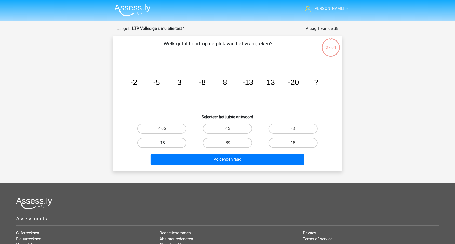
click at [182, 140] on label "-18" at bounding box center [161, 143] width 49 height 10
click at [165, 143] on input "-18" at bounding box center [163, 144] width 3 height 3
radio input "true"
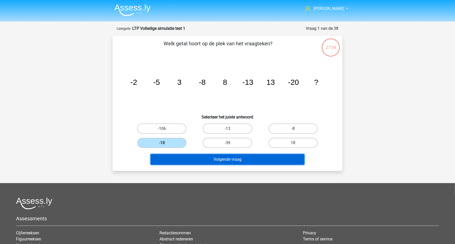
click at [201, 156] on button "Volgende vraag" at bounding box center [227, 159] width 154 height 11
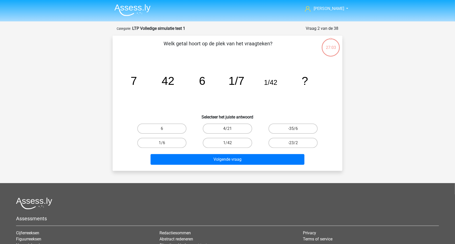
scroll to position [25, 0]
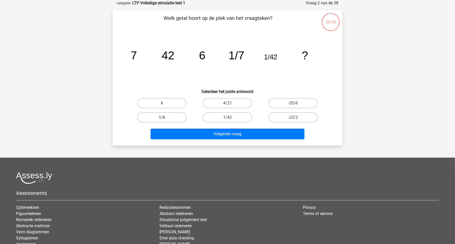
click at [176, 117] on label "1/6" at bounding box center [161, 117] width 49 height 10
click at [165, 117] on input "1/6" at bounding box center [163, 118] width 3 height 3
radio input "true"
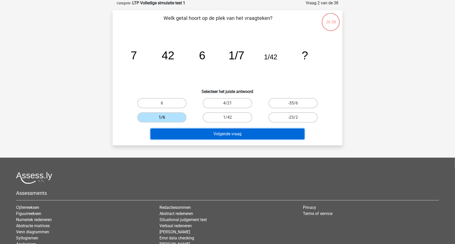
click at [212, 133] on button "Volgende vraag" at bounding box center [227, 134] width 154 height 11
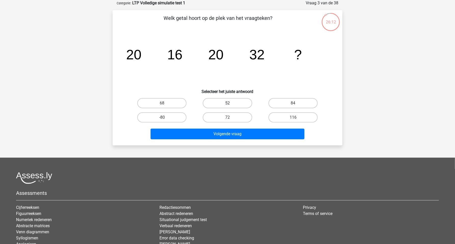
click at [250, 105] on label "52" at bounding box center [227, 103] width 49 height 10
click at [231, 105] on input "52" at bounding box center [228, 104] width 3 height 3
radio input "true"
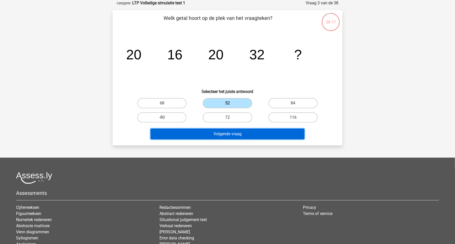
click at [245, 132] on button "Volgende vraag" at bounding box center [227, 134] width 154 height 11
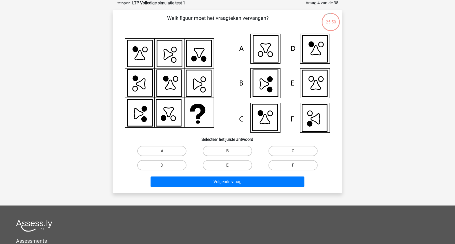
click at [305, 163] on label "F" at bounding box center [292, 165] width 49 height 10
click at [296, 165] on input "F" at bounding box center [294, 166] width 3 height 3
radio input "true"
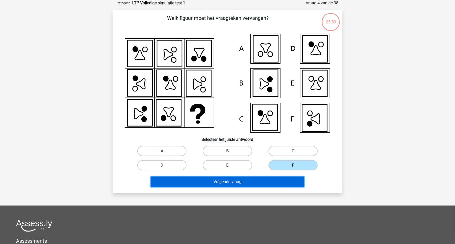
click at [295, 180] on button "Volgende vraag" at bounding box center [227, 181] width 154 height 11
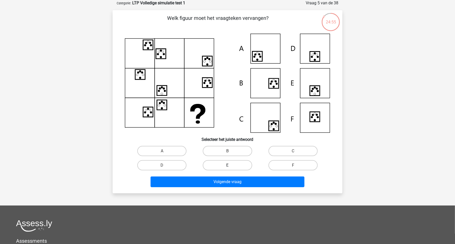
click at [231, 164] on label "E" at bounding box center [227, 165] width 49 height 10
click at [231, 165] on input "E" at bounding box center [228, 166] width 3 height 3
radio input "true"
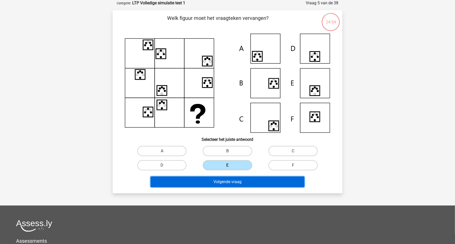
click at [242, 180] on button "Volgende vraag" at bounding box center [227, 181] width 154 height 11
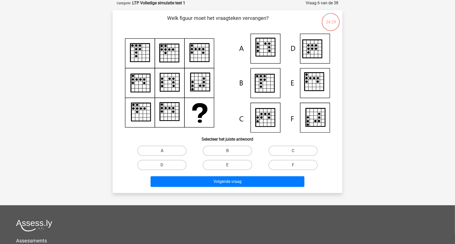
click at [182, 155] on label "A" at bounding box center [161, 151] width 49 height 10
click at [165, 154] on input "A" at bounding box center [163, 152] width 3 height 3
radio input "true"
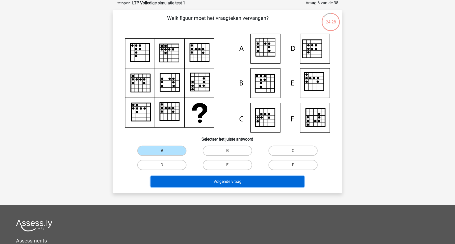
click at [201, 179] on button "Volgende vraag" at bounding box center [227, 181] width 154 height 11
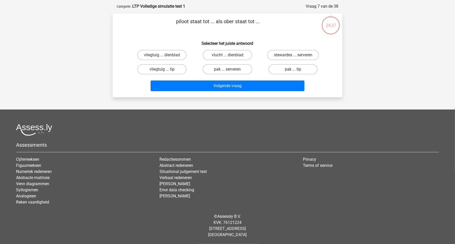
scroll to position [22, 0]
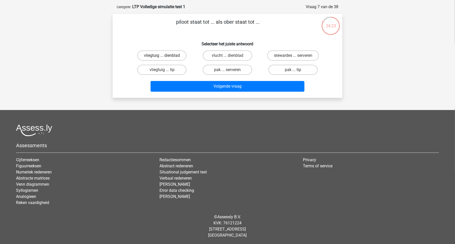
click at [180, 57] on label "vliegtuig ... dienblad" at bounding box center [161, 55] width 49 height 10
click at [165, 57] on input "vliegtuig ... dienblad" at bounding box center [163, 56] width 3 height 3
radio input "true"
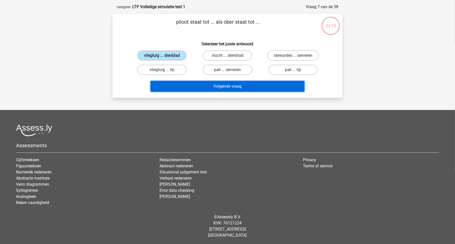
click at [202, 87] on button "Volgende vraag" at bounding box center [227, 86] width 154 height 11
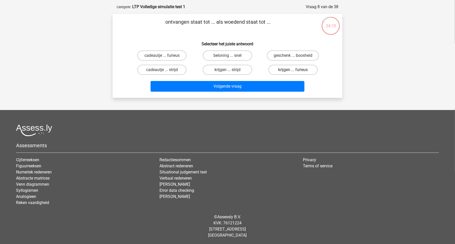
click at [273, 68] on label "krijgen ... furieus" at bounding box center [292, 70] width 49 height 10
click at [293, 70] on input "krijgen ... furieus" at bounding box center [294, 71] width 3 height 3
radio input "true"
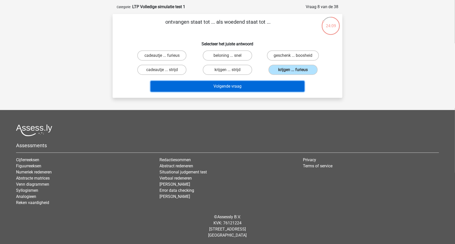
click at [260, 85] on button "Volgende vraag" at bounding box center [227, 86] width 154 height 11
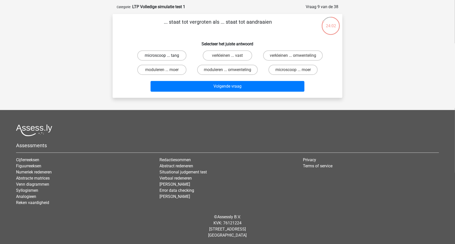
click at [179, 56] on label "microscoop ... tang" at bounding box center [161, 55] width 49 height 10
click at [165, 56] on input "microscoop ... tang" at bounding box center [163, 56] width 3 height 3
radio input "true"
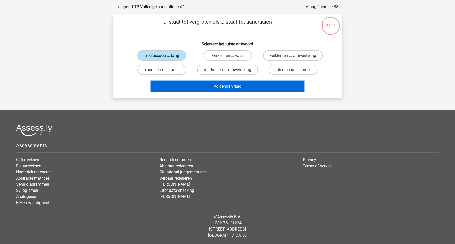
click at [190, 85] on button "Volgende vraag" at bounding box center [227, 86] width 154 height 11
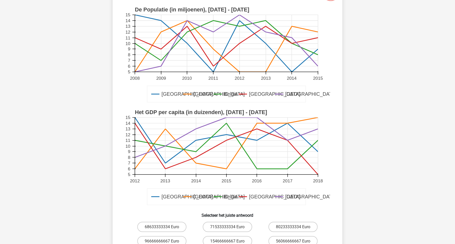
scroll to position [79, 0]
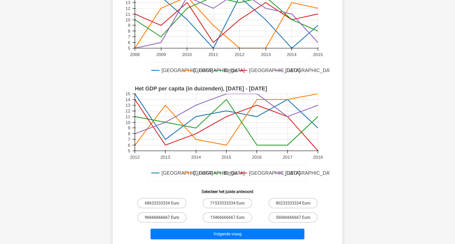
click at [178, 216] on label "96666666667 Euro" at bounding box center [161, 217] width 49 height 10
click at [165, 217] on input "96666666667 Euro" at bounding box center [163, 218] width 3 height 3
radio input "true"
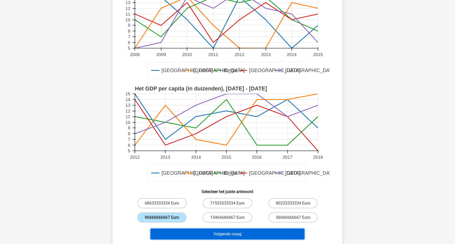
click at [221, 234] on button "Volgende vraag" at bounding box center [227, 234] width 154 height 11
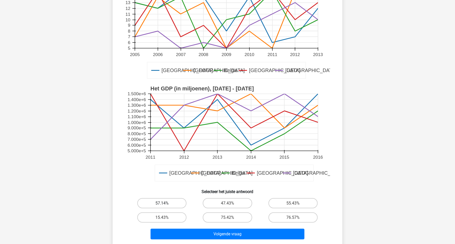
click at [182, 205] on label "57.14%" at bounding box center [161, 203] width 49 height 10
click at [165, 205] on input "57.14%" at bounding box center [163, 204] width 3 height 3
radio input "true"
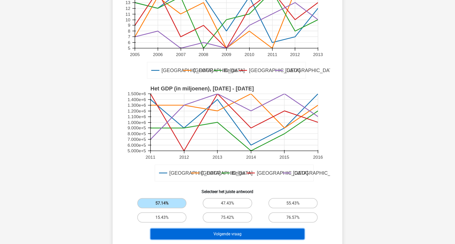
click at [202, 234] on button "Volgende vraag" at bounding box center [227, 234] width 154 height 11
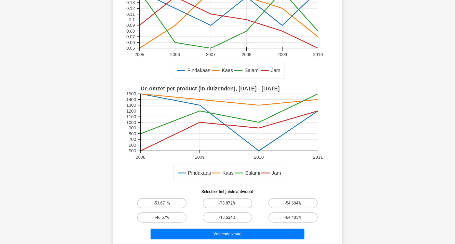
click at [221, 217] on label "-13.534%" at bounding box center [227, 217] width 49 height 10
click at [227, 217] on input "-13.534%" at bounding box center [228, 218] width 3 height 3
radio input "true"
click at [180, 205] on label "-53.671%" at bounding box center [161, 203] width 49 height 10
click at [165, 205] on input "-53.671%" at bounding box center [163, 204] width 3 height 3
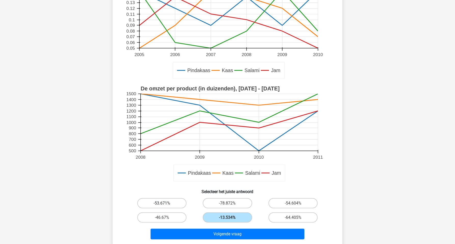
radio input "true"
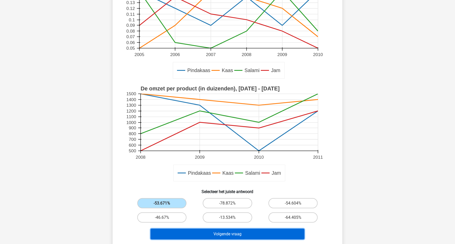
click at [193, 232] on button "Volgende vraag" at bounding box center [227, 234] width 154 height 11
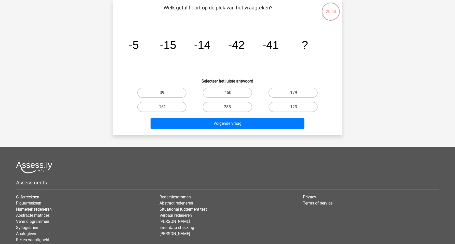
scroll to position [29, 0]
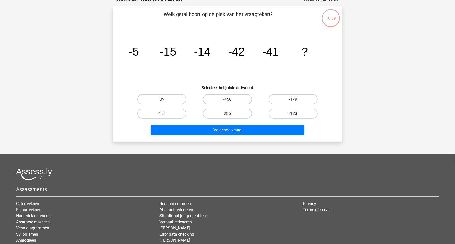
click at [283, 113] on label "-123" at bounding box center [292, 113] width 49 height 10
click at [293, 114] on input "-123" at bounding box center [294, 115] width 3 height 3
radio input "true"
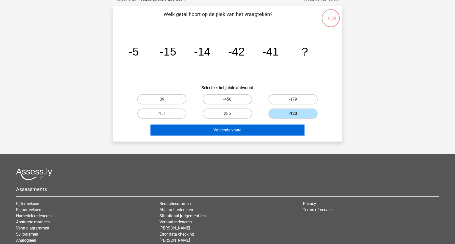
click at [264, 133] on button "Volgende vraag" at bounding box center [227, 130] width 154 height 11
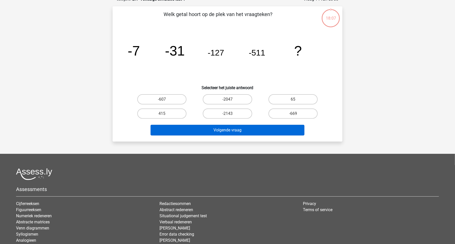
scroll to position [25, 0]
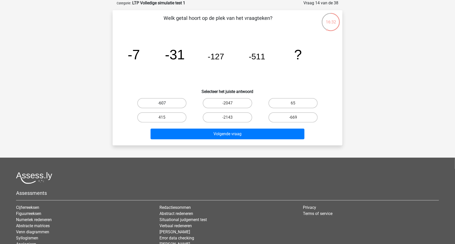
click at [182, 105] on label "-607" at bounding box center [161, 103] width 49 height 10
click at [165, 105] on input "-607" at bounding box center [163, 104] width 3 height 3
radio input "true"
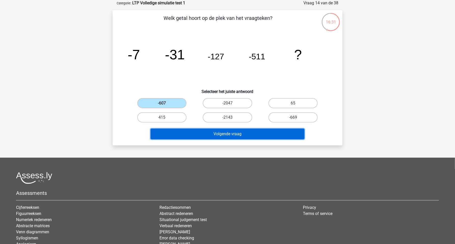
click at [203, 132] on button "Volgende vraag" at bounding box center [227, 134] width 154 height 11
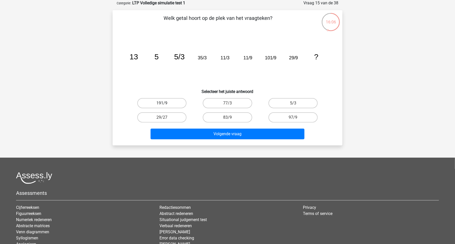
click at [179, 106] on label "191/9" at bounding box center [161, 103] width 49 height 10
click at [165, 106] on input "191/9" at bounding box center [163, 104] width 3 height 3
radio input "true"
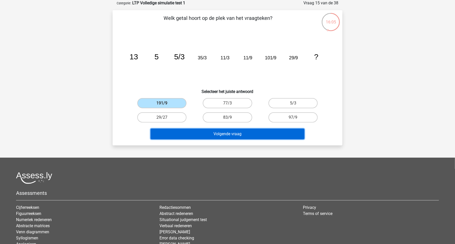
click at [202, 131] on button "Volgende vraag" at bounding box center [227, 134] width 154 height 11
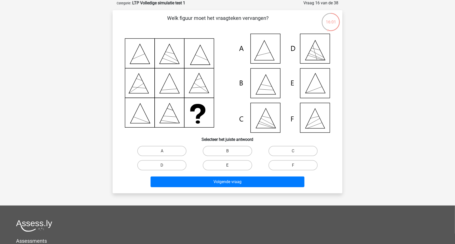
click at [233, 164] on label "E" at bounding box center [227, 165] width 49 height 10
click at [231, 165] on input "E" at bounding box center [228, 166] width 3 height 3
radio input "true"
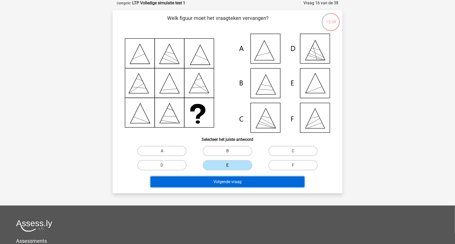
click at [239, 180] on button "Volgende vraag" at bounding box center [227, 181] width 154 height 11
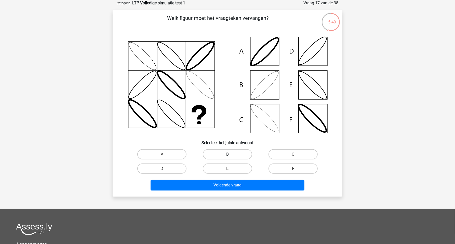
click at [227, 155] on label "B" at bounding box center [227, 154] width 49 height 10
click at [227, 155] on input "B" at bounding box center [228, 155] width 3 height 3
radio input "true"
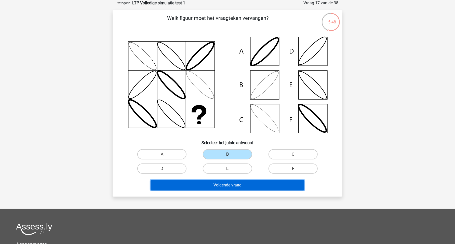
click at [236, 184] on button "Volgende vraag" at bounding box center [227, 185] width 154 height 11
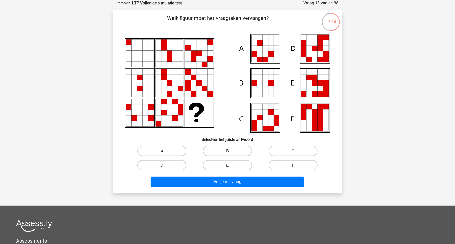
click at [246, 166] on label "E" at bounding box center [227, 165] width 49 height 10
click at [231, 166] on input "E" at bounding box center [228, 166] width 3 height 3
radio input "true"
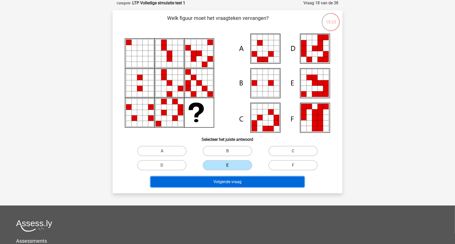
click at [270, 183] on button "Volgende vraag" at bounding box center [227, 181] width 154 height 11
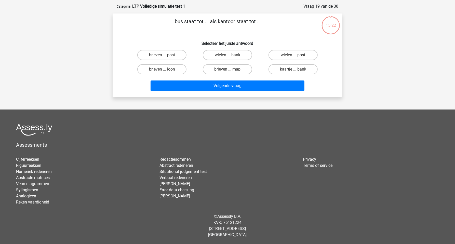
scroll to position [22, 0]
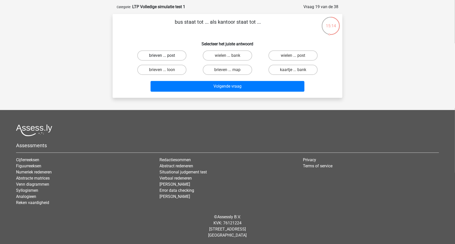
click at [166, 57] on label "brieven ... post" at bounding box center [161, 55] width 49 height 10
click at [165, 57] on input "brieven ... post" at bounding box center [163, 56] width 3 height 3
radio input "true"
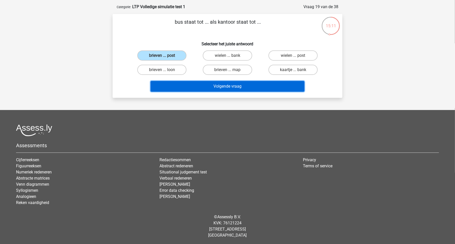
click at [188, 90] on button "Volgende vraag" at bounding box center [227, 86] width 154 height 11
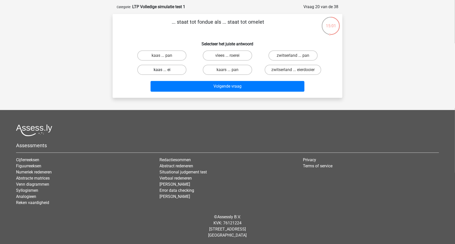
click at [157, 68] on label "kaas ... ei" at bounding box center [161, 70] width 49 height 10
click at [162, 70] on input "kaas ... ei" at bounding box center [163, 71] width 3 height 3
radio input "true"
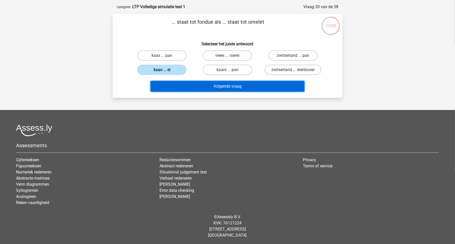
click at [179, 88] on button "Volgende vraag" at bounding box center [227, 86] width 154 height 11
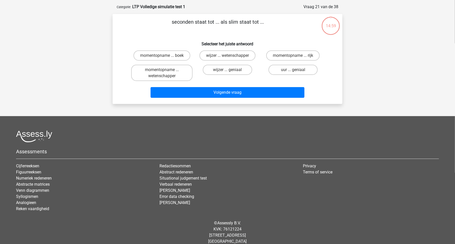
scroll to position [25, 0]
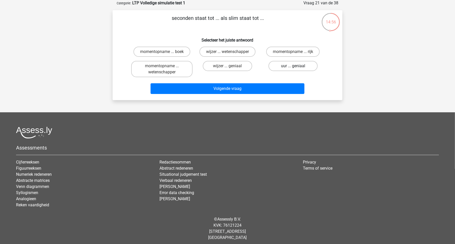
click at [270, 68] on label "uur ... geniaal" at bounding box center [292, 66] width 49 height 10
click at [293, 68] on input "uur ... geniaal" at bounding box center [294, 67] width 3 height 3
radio input "true"
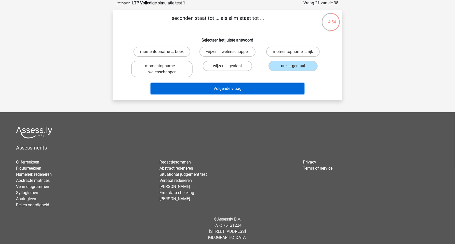
click at [246, 89] on button "Volgende vraag" at bounding box center [227, 88] width 154 height 11
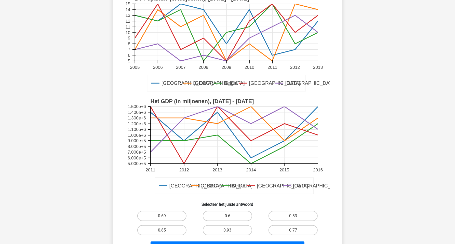
scroll to position [79, 0]
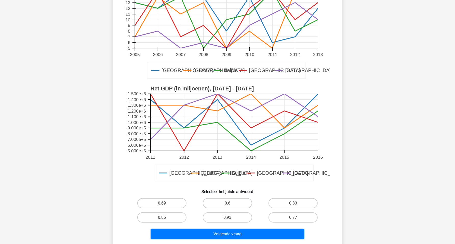
click at [180, 202] on label "0.69" at bounding box center [161, 203] width 49 height 10
click at [165, 203] on input "0.69" at bounding box center [163, 204] width 3 height 3
radio input "true"
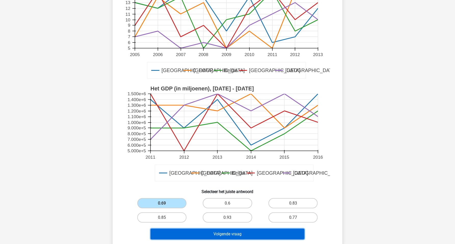
click at [199, 232] on button "Volgende vraag" at bounding box center [227, 234] width 154 height 11
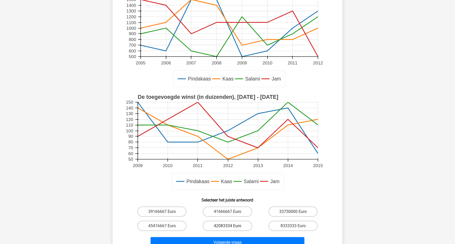
scroll to position [97, 0]
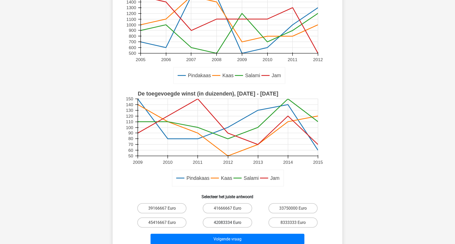
click at [225, 222] on label "42083334 Euro" at bounding box center [227, 222] width 49 height 10
click at [227, 222] on input "42083334 Euro" at bounding box center [228, 223] width 3 height 3
radio input "true"
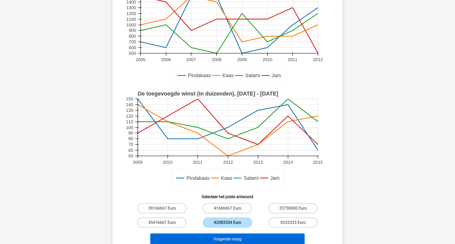
click at [223, 239] on button "Volgende vraag" at bounding box center [227, 239] width 154 height 11
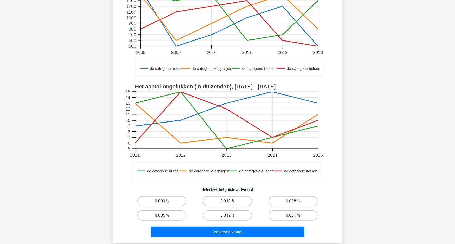
scroll to position [115, 0]
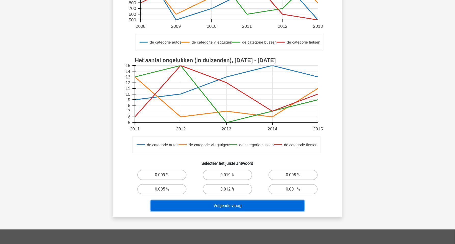
click at [239, 208] on button "Volgende vraag" at bounding box center [227, 205] width 154 height 11
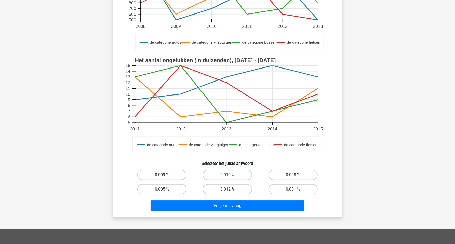
click at [180, 175] on label "0.009 %" at bounding box center [161, 175] width 49 height 10
click at [165, 175] on input "0.009 %" at bounding box center [163, 176] width 3 height 3
radio input "true"
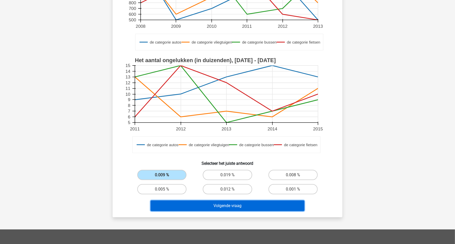
click at [204, 205] on button "Volgende vraag" at bounding box center [227, 205] width 154 height 11
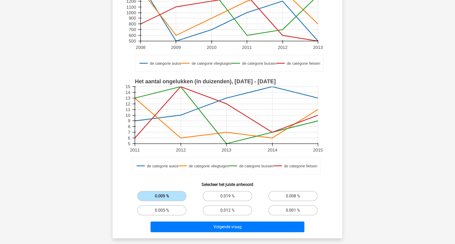
scroll to position [125, 0]
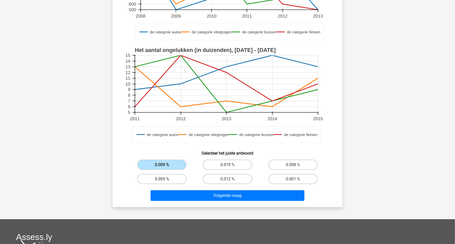
click at [177, 178] on label "0.005 %" at bounding box center [161, 179] width 49 height 10
click at [165, 179] on input "0.005 %" at bounding box center [163, 180] width 3 height 3
radio input "true"
click at [220, 167] on label "0.019 %" at bounding box center [227, 165] width 49 height 10
click at [227, 167] on input "0.019 %" at bounding box center [228, 166] width 3 height 3
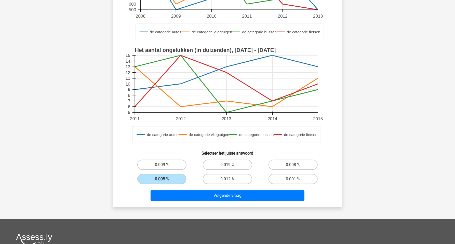
radio input "true"
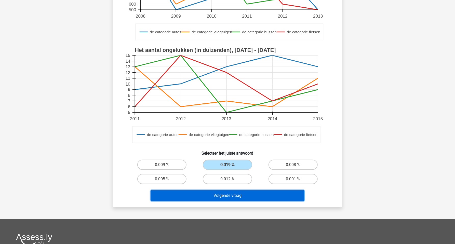
click at [219, 194] on button "Volgende vraag" at bounding box center [227, 195] width 154 height 11
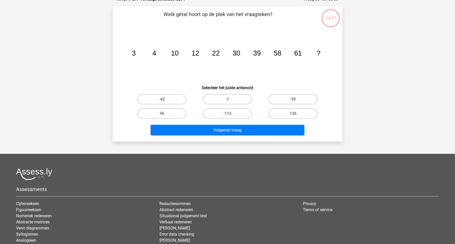
scroll to position [25, 0]
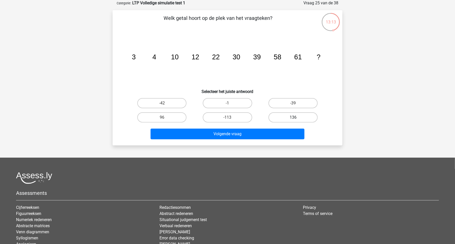
click at [281, 119] on label "136" at bounding box center [292, 117] width 49 height 10
click at [293, 119] on input "136" at bounding box center [294, 118] width 3 height 3
radio input "true"
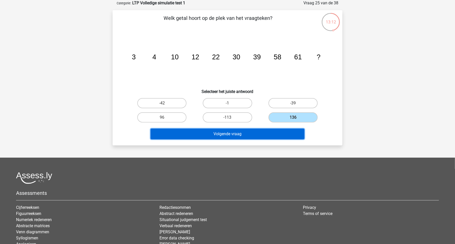
click at [258, 131] on button "Volgende vraag" at bounding box center [227, 134] width 154 height 11
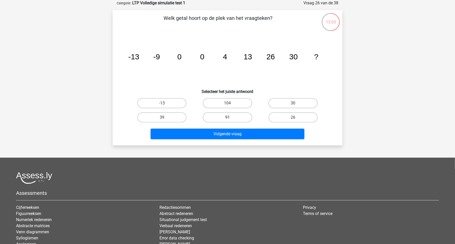
click at [231, 117] on label "91" at bounding box center [227, 117] width 49 height 10
click at [231, 117] on input "91" at bounding box center [228, 118] width 3 height 3
radio input "true"
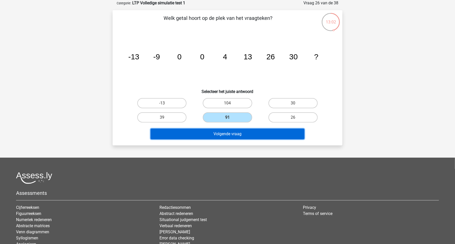
click at [227, 135] on button "Volgende vraag" at bounding box center [227, 134] width 154 height 11
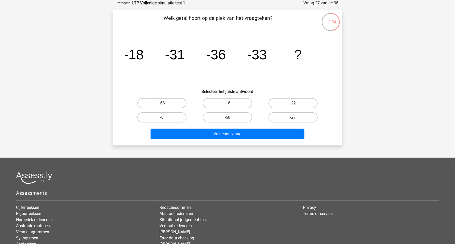
click at [177, 104] on label "-63" at bounding box center [161, 103] width 49 height 10
click at [165, 104] on input "-63" at bounding box center [163, 104] width 3 height 3
radio input "true"
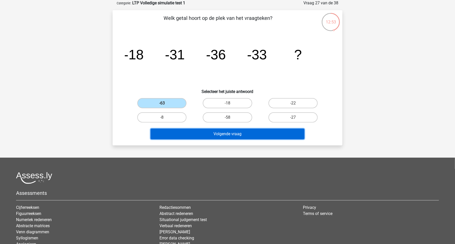
click at [195, 132] on button "Volgende vraag" at bounding box center [227, 134] width 154 height 11
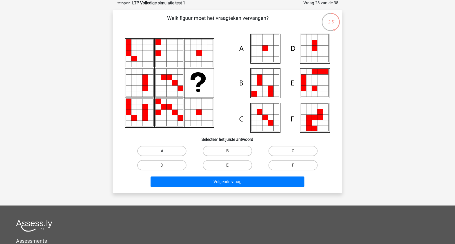
click at [179, 149] on label "A" at bounding box center [161, 151] width 49 height 10
click at [165, 151] on input "A" at bounding box center [163, 152] width 3 height 3
radio input "true"
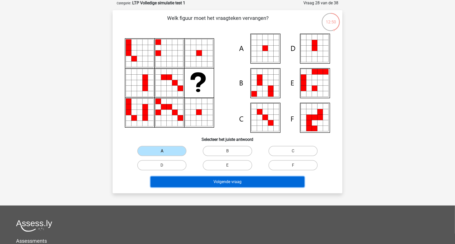
click at [213, 180] on button "Volgende vraag" at bounding box center [227, 181] width 154 height 11
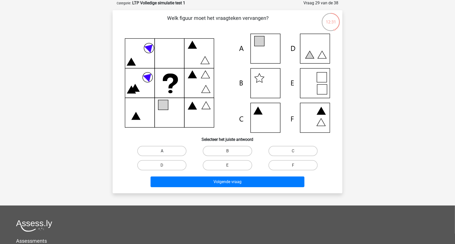
click at [178, 153] on label "A" at bounding box center [161, 151] width 49 height 10
click at [165, 153] on input "A" at bounding box center [163, 152] width 3 height 3
radio input "true"
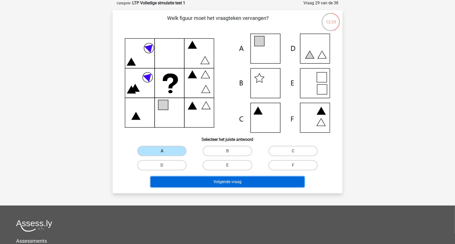
click at [194, 180] on button "Volgende vraag" at bounding box center [227, 181] width 154 height 11
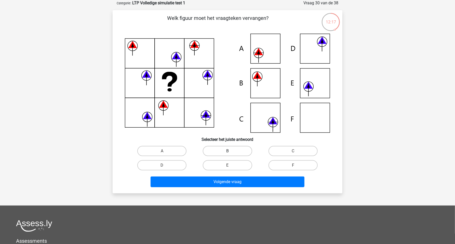
click at [224, 150] on label "B" at bounding box center [227, 151] width 49 height 10
click at [227, 151] on input "B" at bounding box center [228, 152] width 3 height 3
radio input "true"
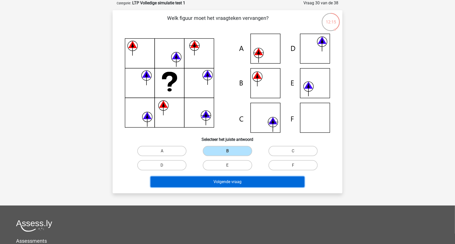
click at [224, 181] on button "Volgende vraag" at bounding box center [227, 181] width 154 height 11
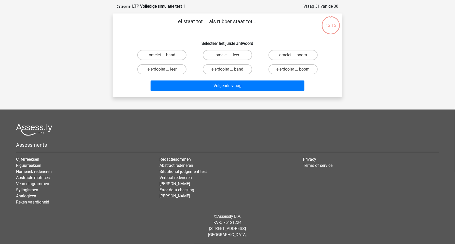
scroll to position [22, 0]
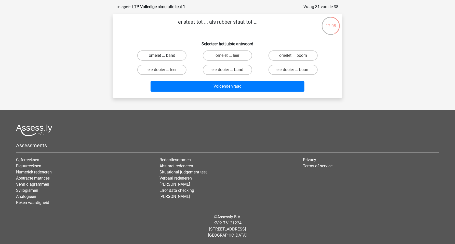
click at [173, 58] on label "omelet ... band" at bounding box center [161, 55] width 49 height 10
click at [165, 58] on input "omelet ... band" at bounding box center [163, 56] width 3 height 3
radio input "true"
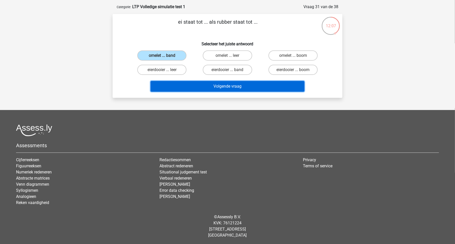
click at [191, 85] on button "Volgende vraag" at bounding box center [227, 86] width 154 height 11
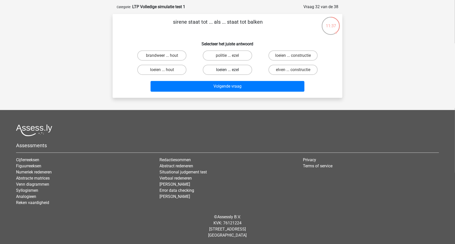
click at [225, 70] on label "loeien ... ezel" at bounding box center [227, 70] width 49 height 10
click at [227, 70] on input "loeien ... ezel" at bounding box center [228, 71] width 3 height 3
radio input "true"
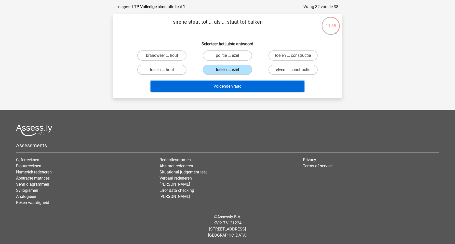
click at [225, 88] on button "Volgende vraag" at bounding box center [227, 86] width 154 height 11
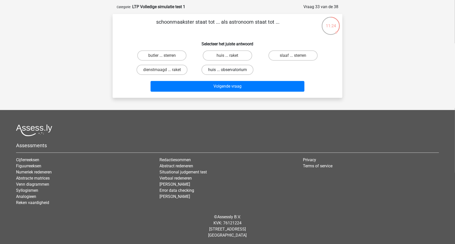
click at [221, 70] on label "huis ... observatorium" at bounding box center [227, 70] width 52 height 10
click at [227, 70] on input "huis ... observatorium" at bounding box center [228, 71] width 3 height 3
radio input "true"
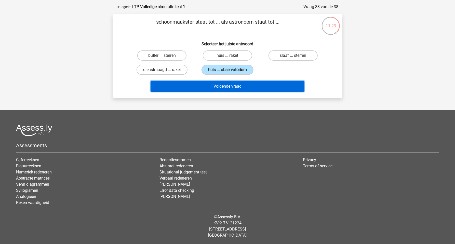
click at [217, 87] on button "Volgende vraag" at bounding box center [227, 86] width 154 height 11
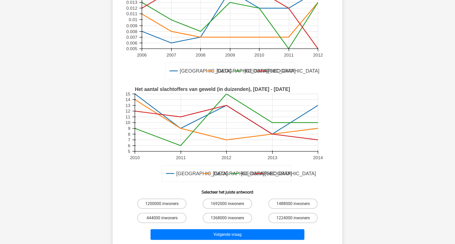
scroll to position [79, 0]
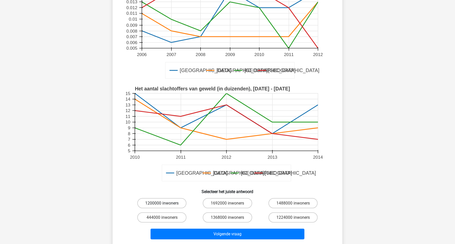
click at [173, 203] on label "1200000 inwoners" at bounding box center [161, 203] width 49 height 10
click at [165, 203] on input "1200000 inwoners" at bounding box center [163, 204] width 3 height 3
radio input "true"
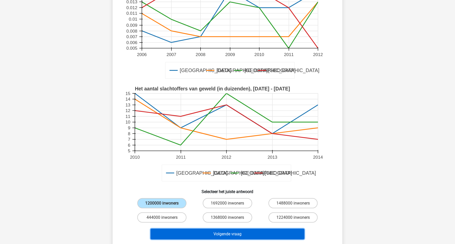
click at [201, 234] on button "Volgende vraag" at bounding box center [227, 234] width 154 height 11
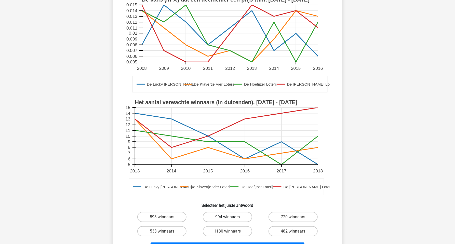
scroll to position [97, 0]
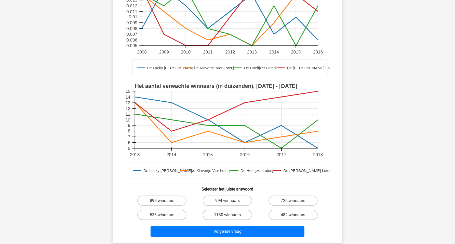
click at [269, 214] on label "482 winnaars" at bounding box center [292, 215] width 49 height 10
click at [293, 215] on input "482 winnaars" at bounding box center [294, 216] width 3 height 3
radio input "true"
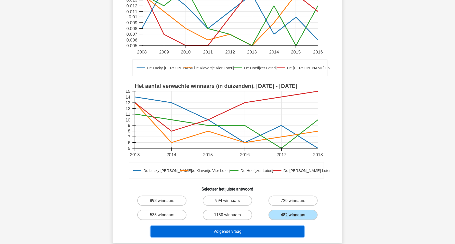
click at [253, 231] on button "Volgende vraag" at bounding box center [227, 231] width 154 height 11
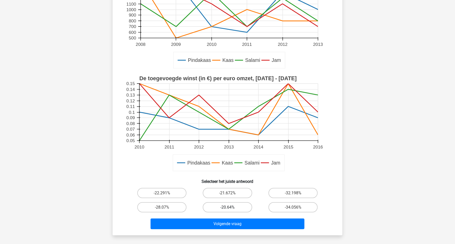
click at [219, 208] on label "-20.64%" at bounding box center [227, 207] width 49 height 10
click at [227, 208] on input "-20.64%" at bounding box center [228, 208] width 3 height 3
radio input "true"
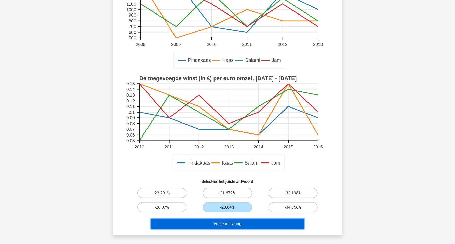
click at [224, 222] on button "Volgende vraag" at bounding box center [227, 223] width 154 height 11
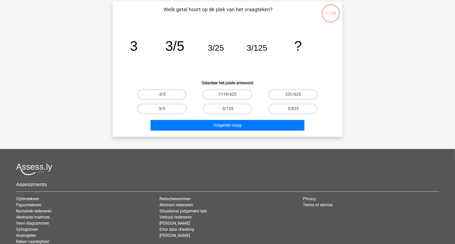
scroll to position [25, 0]
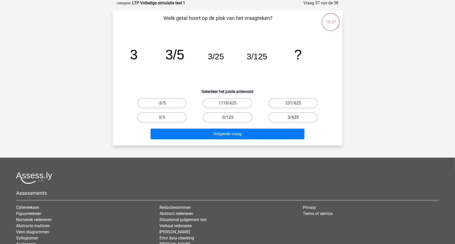
click at [285, 115] on label "3/625" at bounding box center [292, 117] width 49 height 10
click at [293, 117] on input "3/625" at bounding box center [294, 118] width 3 height 3
radio input "true"
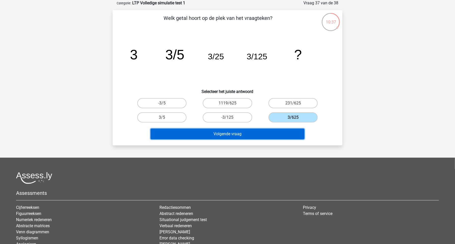
click at [272, 132] on button "Volgende vraag" at bounding box center [227, 134] width 154 height 11
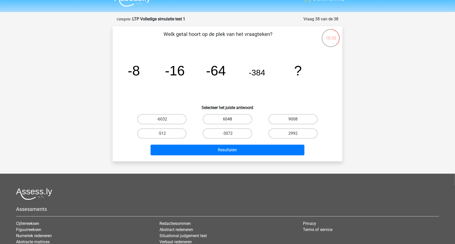
scroll to position [7, 0]
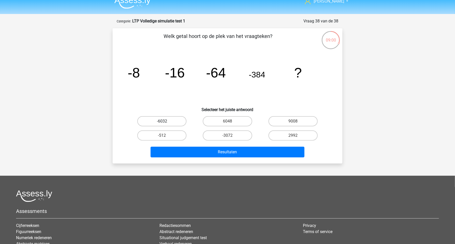
click at [174, 123] on label "-6032" at bounding box center [161, 121] width 49 height 10
click at [165, 123] on input "-6032" at bounding box center [163, 122] width 3 height 3
radio input "true"
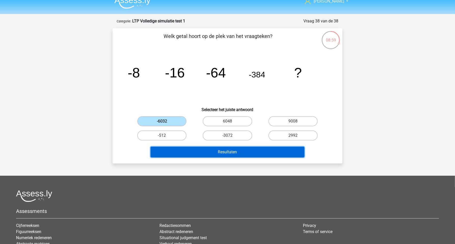
click at [210, 149] on button "Resultaten" at bounding box center [227, 152] width 154 height 11
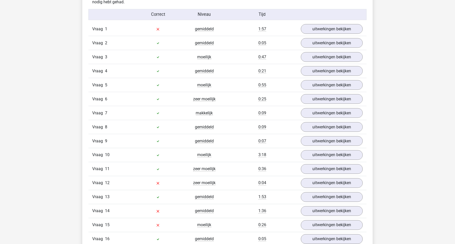
scroll to position [430, 0]
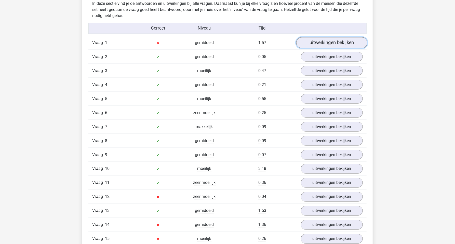
click at [317, 45] on link "uitwerkingen bekijken" at bounding box center [331, 42] width 71 height 11
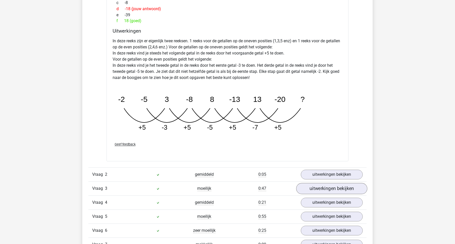
scroll to position [573, 0]
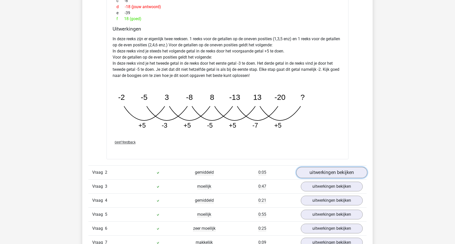
click at [322, 175] on link "uitwerkingen bekijken" at bounding box center [331, 172] width 71 height 11
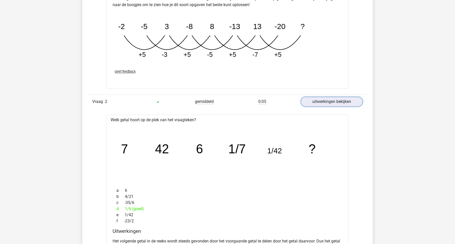
scroll to position [645, 0]
click at [316, 100] on link "uitwerkingen bekijken" at bounding box center [331, 100] width 71 height 11
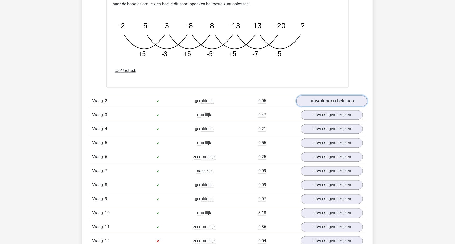
click at [315, 101] on link "uitwerkingen bekijken" at bounding box center [331, 100] width 71 height 11
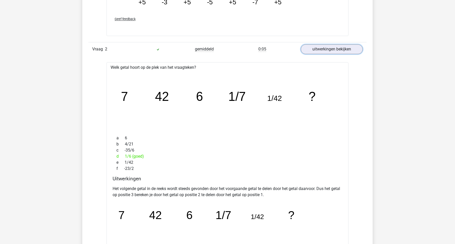
scroll to position [699, 0]
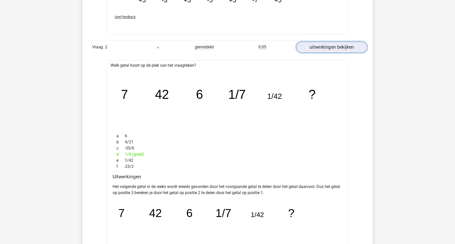
click at [326, 49] on link "uitwerkingen bekijken" at bounding box center [331, 46] width 71 height 11
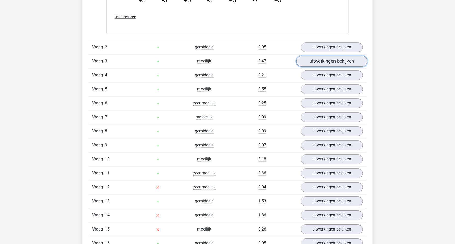
click at [328, 65] on link "uitwerkingen bekijken" at bounding box center [331, 60] width 71 height 11
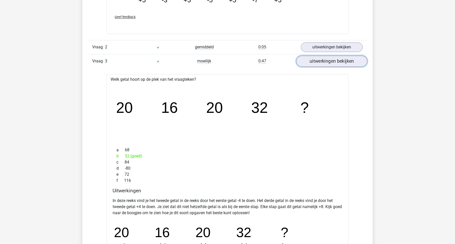
click at [328, 64] on link "uitwerkingen bekijken" at bounding box center [331, 60] width 71 height 11
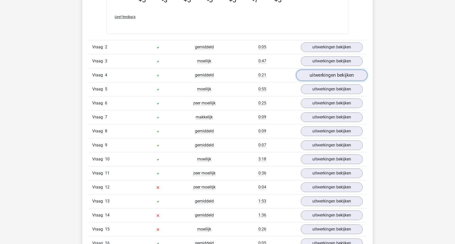
click at [323, 73] on link "uitwerkingen bekijken" at bounding box center [331, 74] width 71 height 11
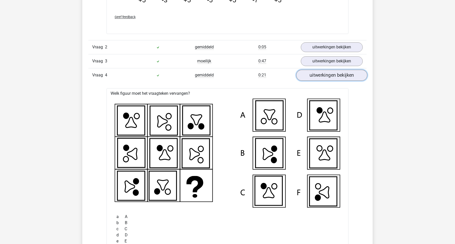
click at [323, 73] on link "uitwerkingen bekijken" at bounding box center [331, 74] width 71 height 11
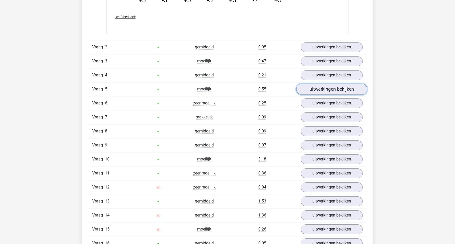
click at [319, 88] on link "uitwerkingen bekijken" at bounding box center [331, 88] width 71 height 11
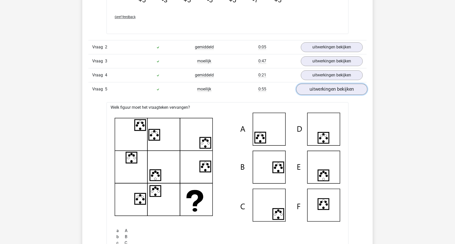
click at [318, 90] on link "uitwerkingen bekijken" at bounding box center [331, 88] width 71 height 11
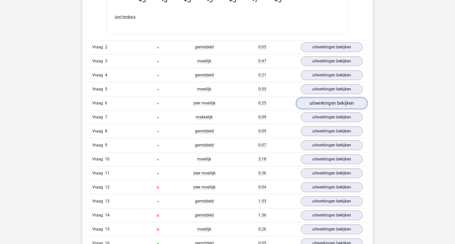
click at [317, 102] on link "uitwerkingen bekijken" at bounding box center [331, 102] width 71 height 11
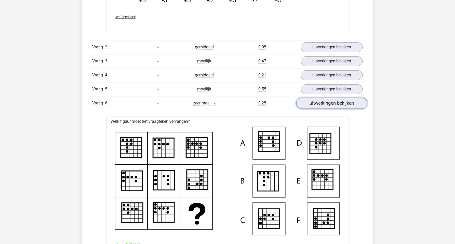
click at [317, 102] on link "uitwerkingen bekijken" at bounding box center [331, 102] width 71 height 11
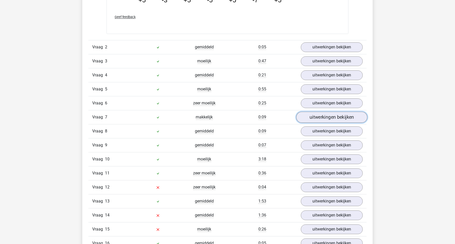
click at [316, 115] on link "uitwerkingen bekijken" at bounding box center [331, 116] width 71 height 11
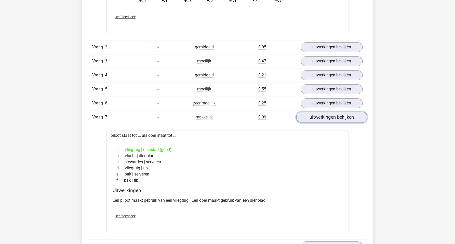
click at [316, 117] on link "uitwerkingen bekijken" at bounding box center [331, 116] width 71 height 11
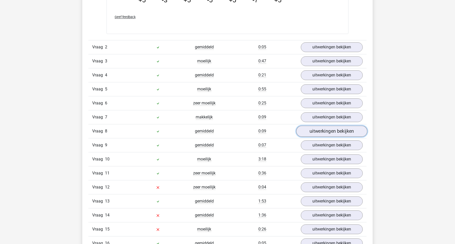
click at [316, 133] on link "uitwerkingen bekijken" at bounding box center [331, 130] width 71 height 11
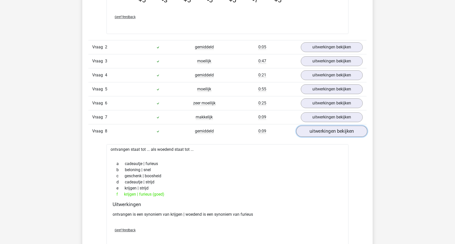
click at [316, 133] on link "uitwerkingen bekijken" at bounding box center [331, 130] width 71 height 11
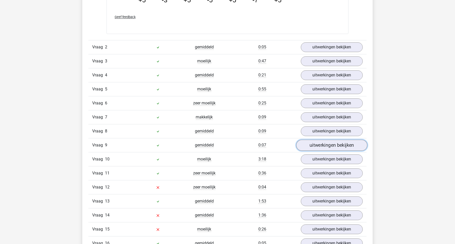
click at [314, 144] on link "uitwerkingen bekijken" at bounding box center [331, 144] width 71 height 11
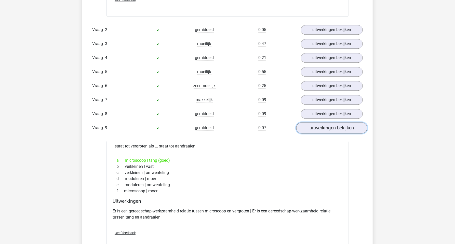
scroll to position [717, 0]
click at [317, 130] on link "uitwerkingen bekijken" at bounding box center [331, 127] width 71 height 11
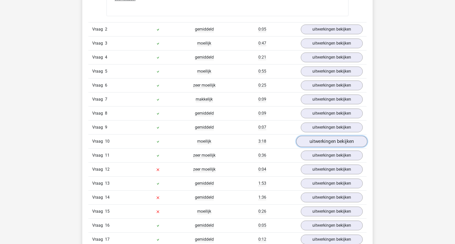
click at [316, 140] on link "uitwerkingen bekijken" at bounding box center [331, 141] width 71 height 11
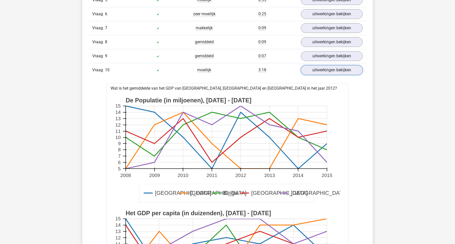
scroll to position [788, 0]
click at [327, 68] on link "uitwerkingen bekijken" at bounding box center [331, 69] width 71 height 11
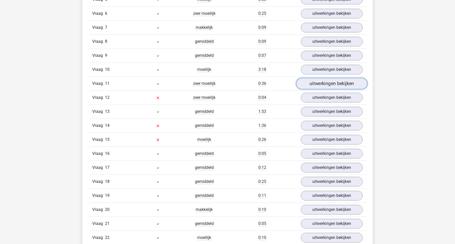
click at [324, 84] on link "uitwerkingen bekijken" at bounding box center [331, 83] width 71 height 11
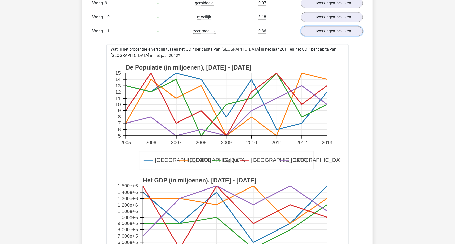
scroll to position [824, 0]
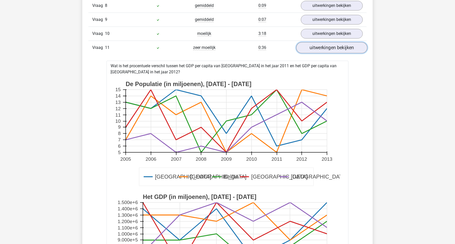
click at [319, 49] on link "uitwerkingen bekijken" at bounding box center [331, 47] width 71 height 11
